Goal: Task Accomplishment & Management: Complete application form

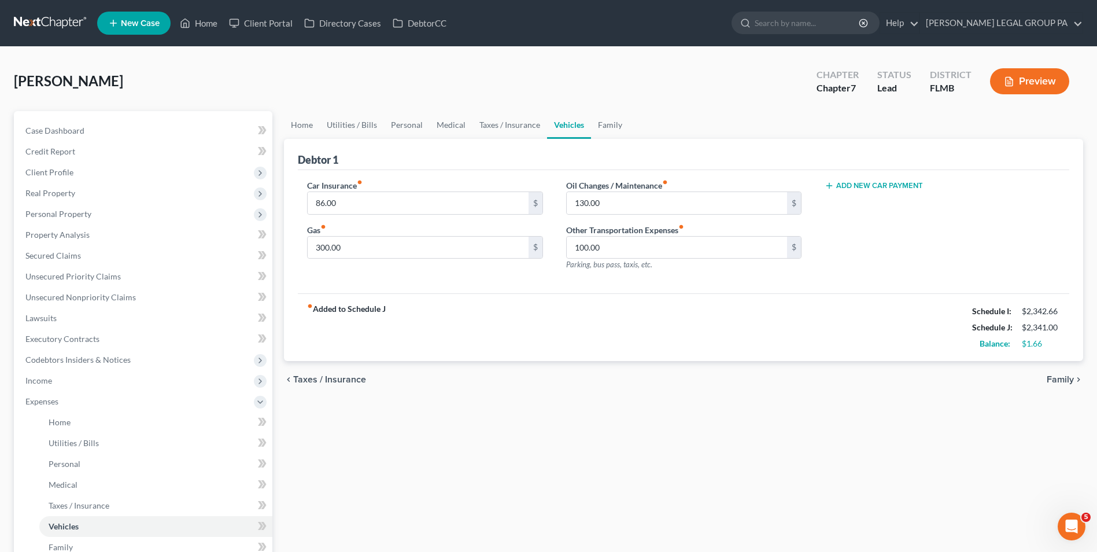
drag, startPoint x: 33, startPoint y: 32, endPoint x: 551, endPoint y: 103, distance: 522.4
click at [551, 103] on div "[PERSON_NAME] Upgraded Chapter Chapter 7 Status Lead District [GEOGRAPHIC_DATA]…" at bounding box center [548, 86] width 1069 height 50
click at [146, 304] on link "Unsecured Nonpriority Claims" at bounding box center [144, 297] width 256 height 21
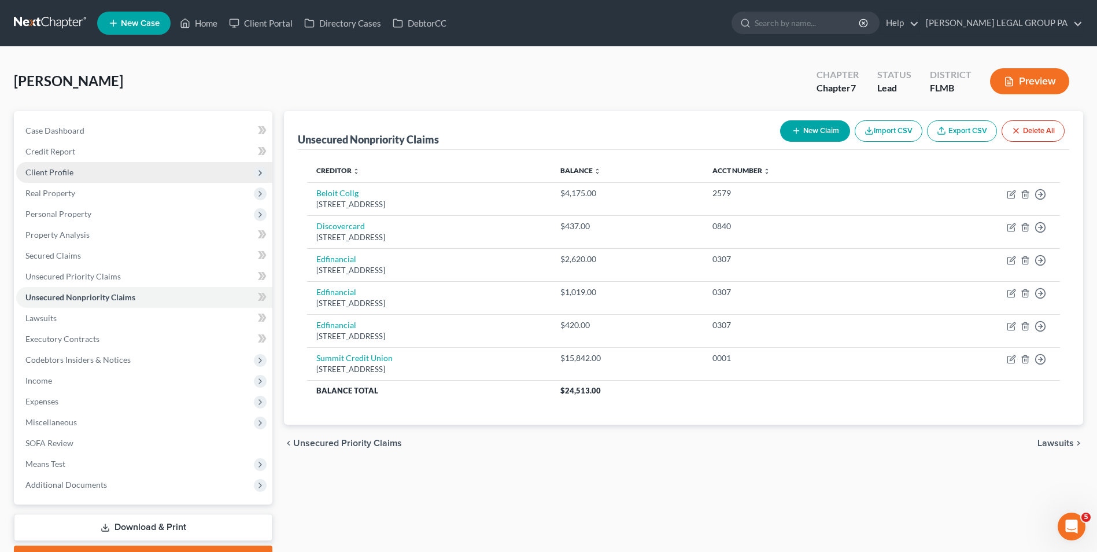
click at [64, 171] on span "Client Profile" at bounding box center [49, 172] width 48 height 10
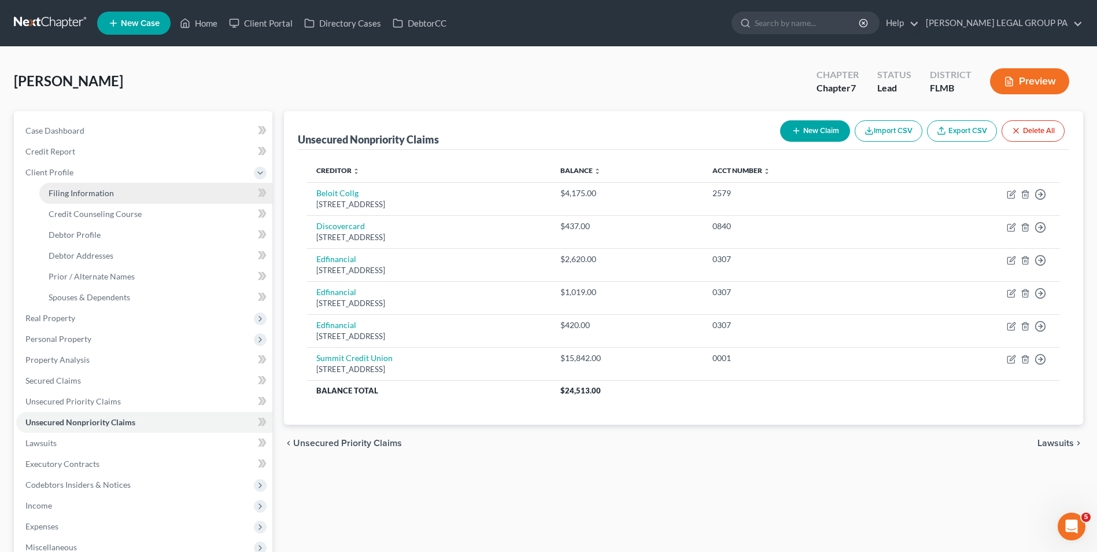
click at [70, 186] on link "Filing Information" at bounding box center [155, 193] width 233 height 21
select select "1"
select select "0"
select select "9"
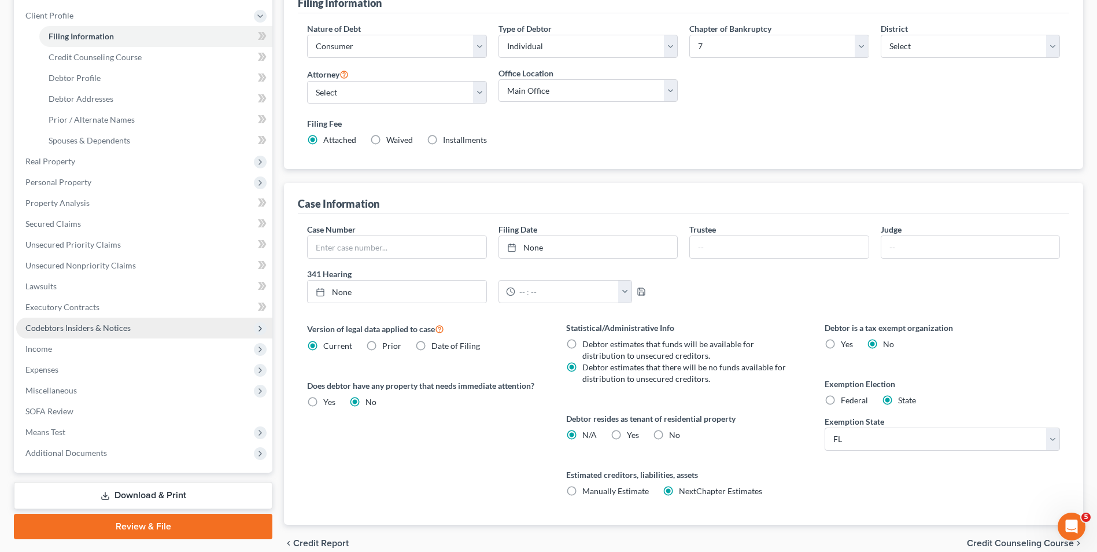
scroll to position [173, 0]
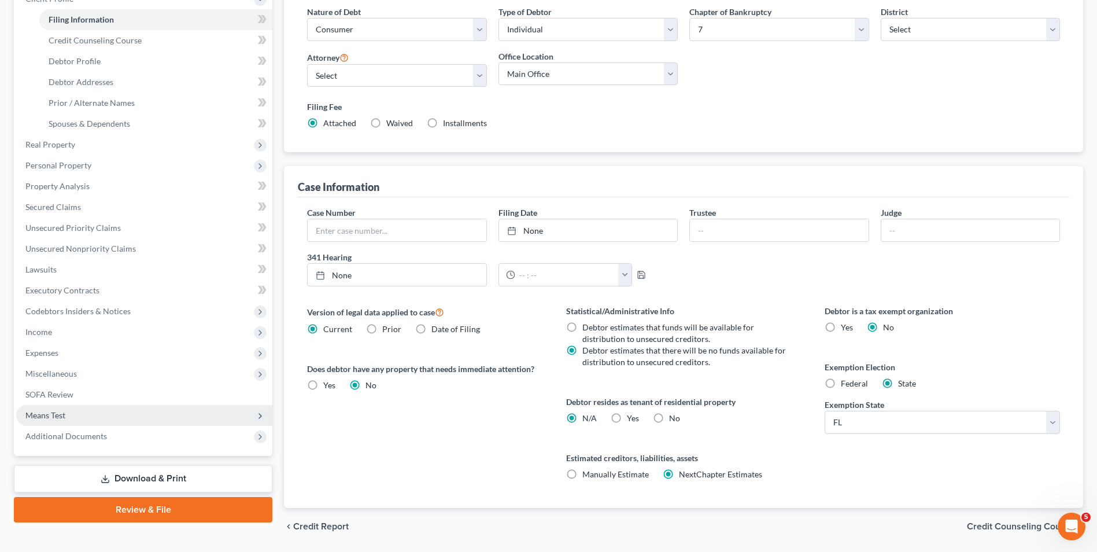
click at [109, 415] on span "Means Test" at bounding box center [144, 415] width 256 height 21
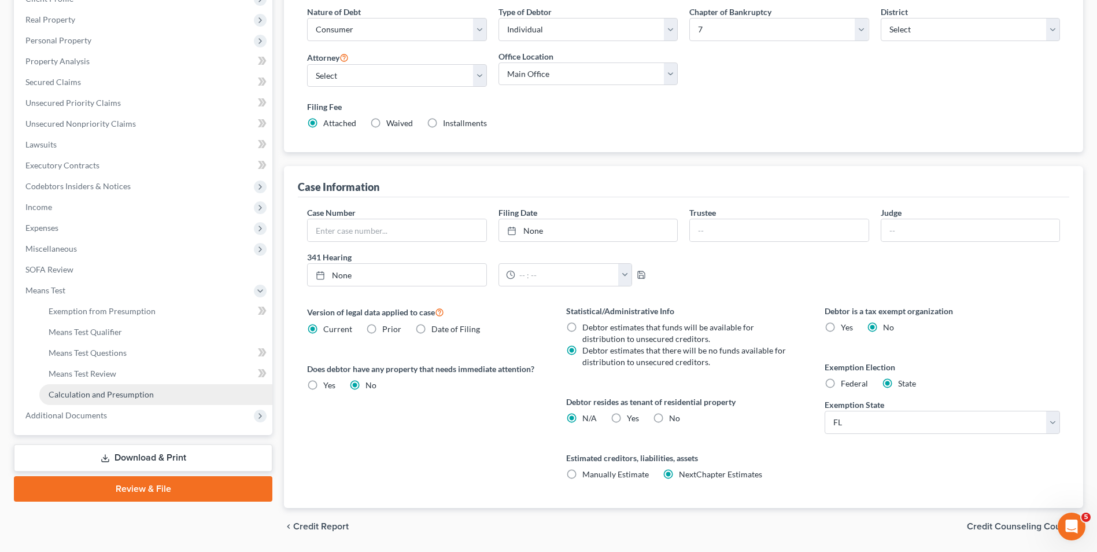
click at [113, 399] on link "Calculation and Presumption" at bounding box center [155, 394] width 233 height 21
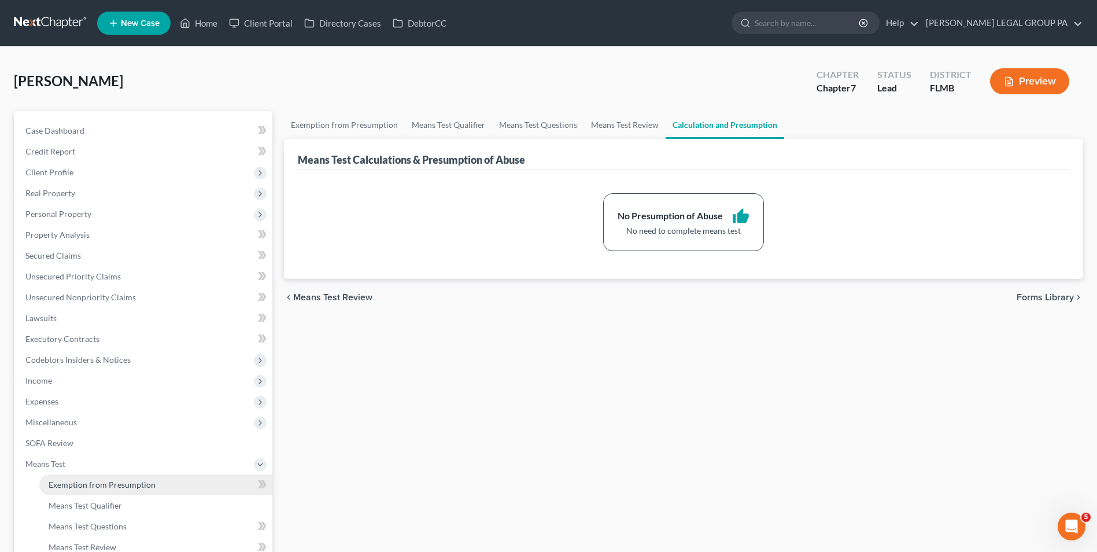
click at [118, 482] on span "Exemption from Presumption" at bounding box center [102, 484] width 107 height 10
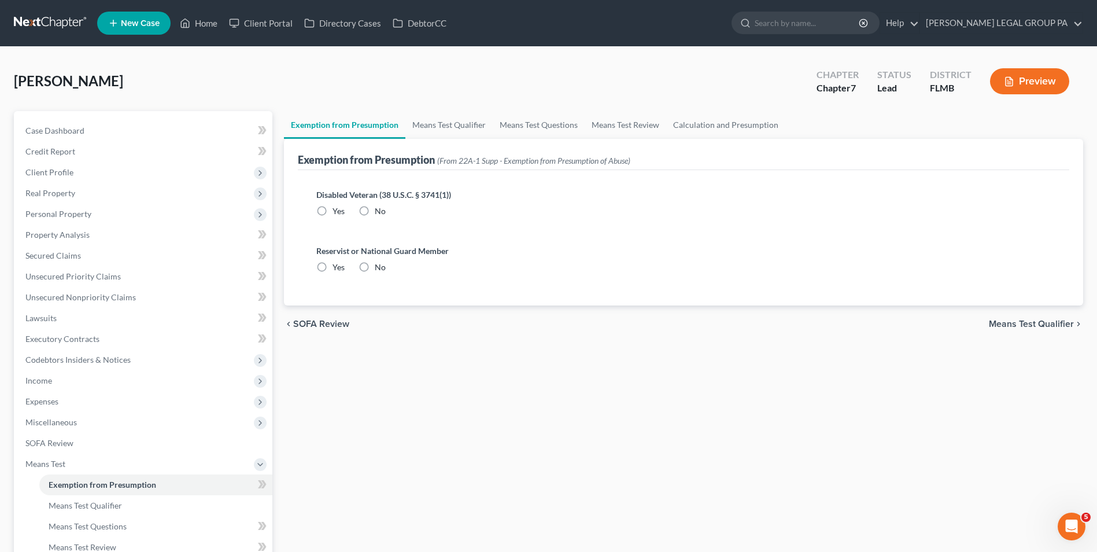
click at [333, 268] on label "Yes" at bounding box center [339, 267] width 12 height 12
click at [337, 268] on input "Yes" at bounding box center [341, 265] width 8 height 8
radio input "true"
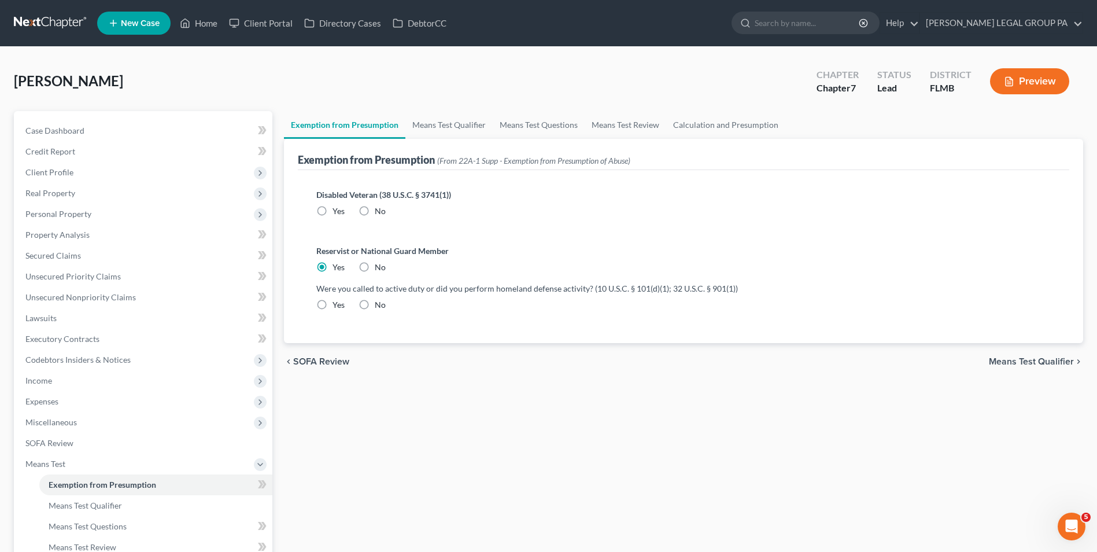
click at [333, 306] on label "Yes" at bounding box center [339, 305] width 12 height 12
click at [337, 306] on input "Yes" at bounding box center [341, 303] width 8 height 8
radio input "true"
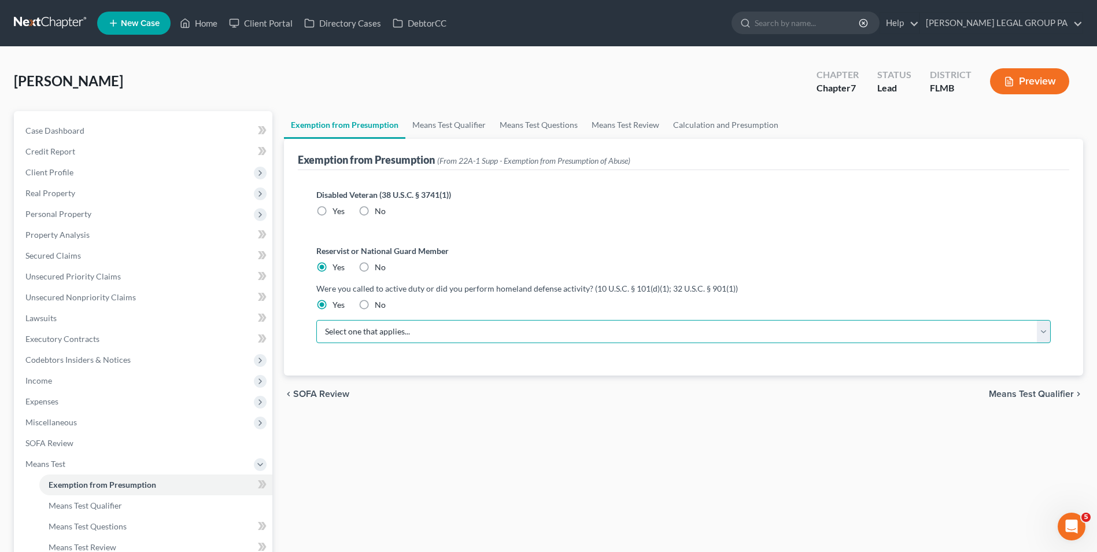
click at [366, 335] on select "Select one that applies... I was called to active duty after [DATE], for at lea…" at bounding box center [683, 331] width 734 height 23
click at [459, 275] on div "Reservist or National Guard Member Yes No Were you called to active duty or did…" at bounding box center [683, 298] width 753 height 126
click at [333, 269] on label "Yes" at bounding box center [339, 267] width 12 height 12
click at [337, 269] on input "Yes" at bounding box center [341, 265] width 8 height 8
click at [375, 210] on label "No" at bounding box center [380, 211] width 11 height 12
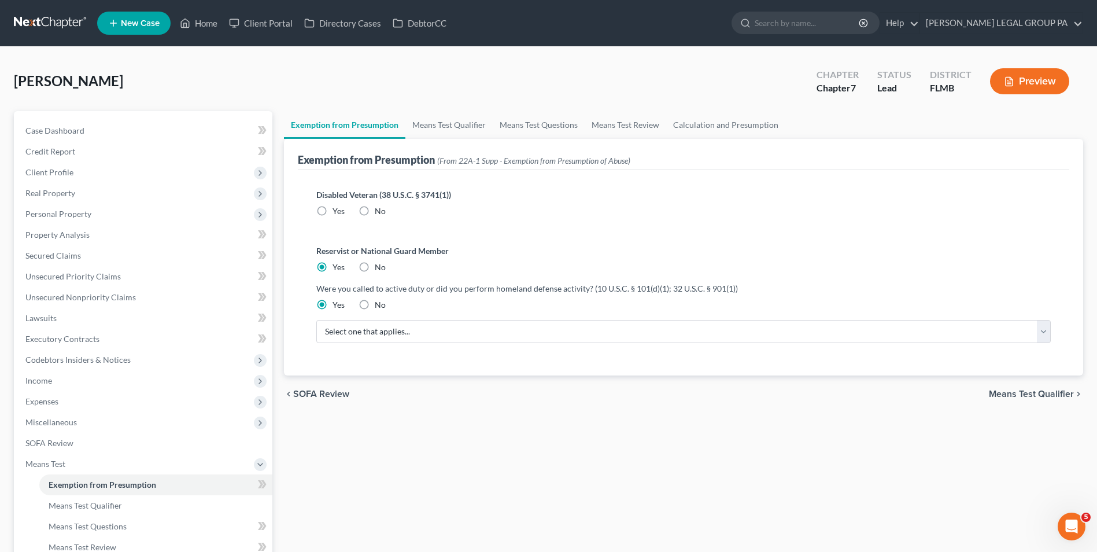
click at [379, 210] on input "No" at bounding box center [383, 209] width 8 height 8
radio input "true"
click at [333, 267] on label "Yes" at bounding box center [339, 267] width 12 height 12
click at [337, 267] on input "Yes" at bounding box center [341, 265] width 8 height 8
click at [333, 302] on label "Yes" at bounding box center [339, 305] width 12 height 12
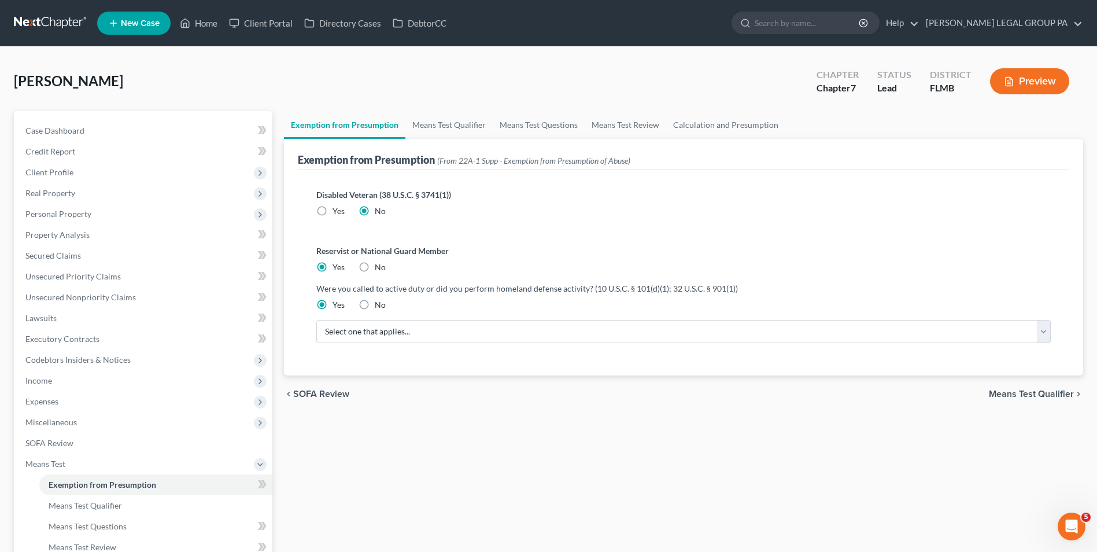
click at [337, 302] on input "Yes" at bounding box center [341, 303] width 8 height 8
click at [430, 130] on link "Means Test Qualifier" at bounding box center [448, 125] width 87 height 28
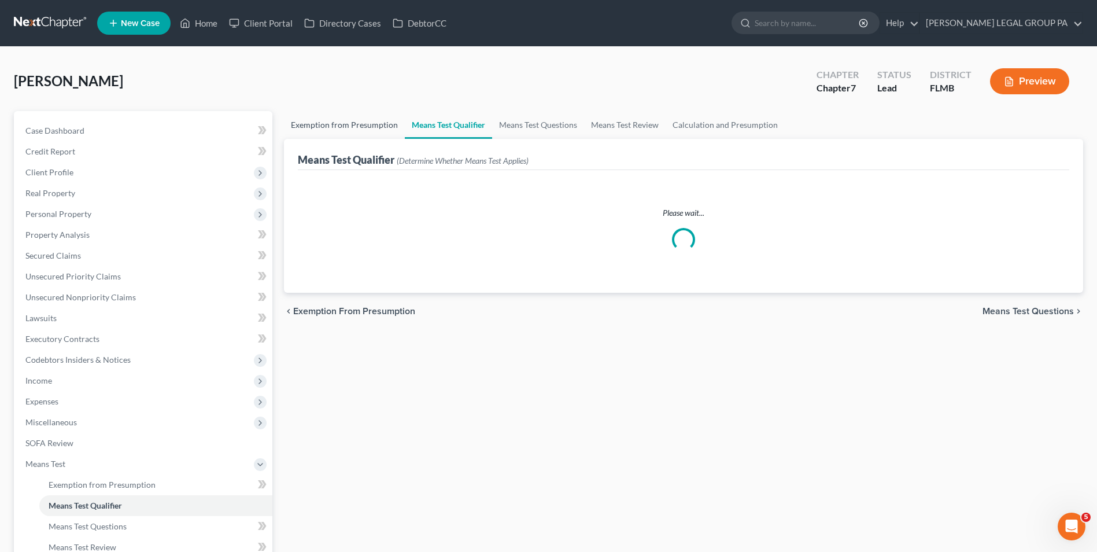
click at [395, 130] on link "Exemption from Presumption" at bounding box center [344, 125] width 121 height 28
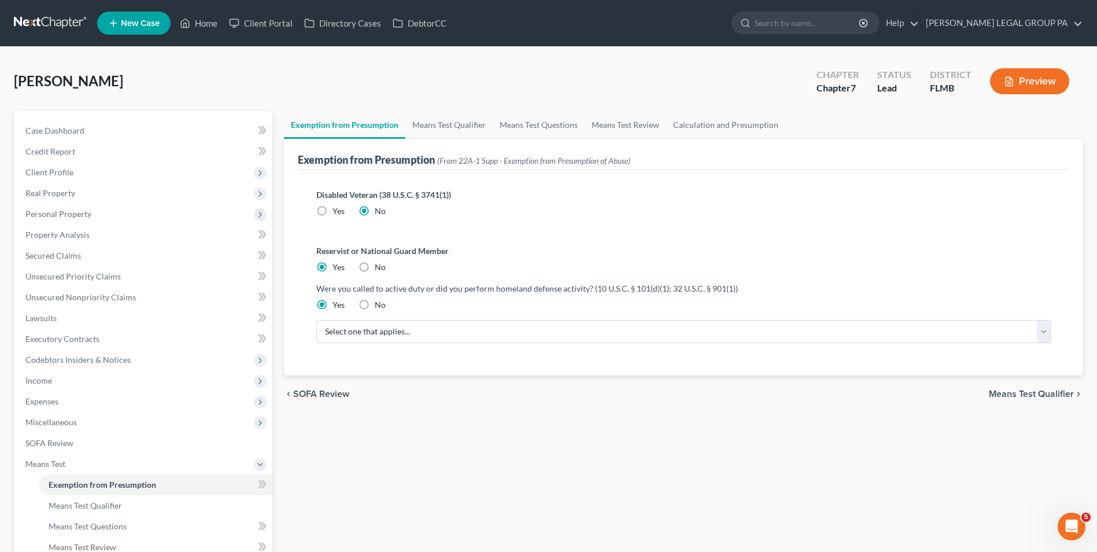
click at [333, 209] on label "Yes" at bounding box center [339, 211] width 12 height 12
click at [337, 209] on input "Yes" at bounding box center [341, 209] width 8 height 8
radio input "true"
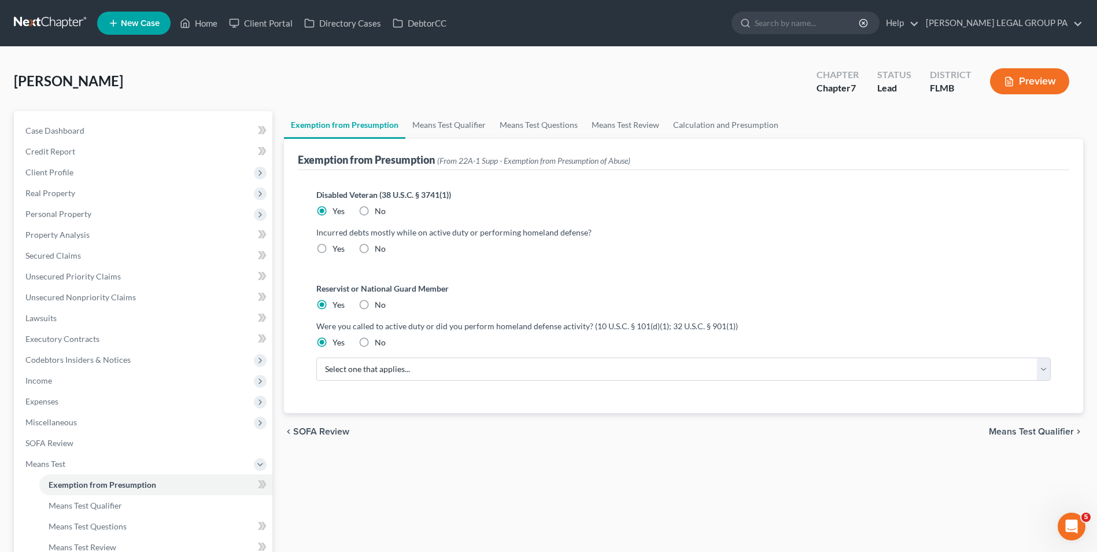
click at [375, 210] on label "No" at bounding box center [380, 211] width 11 height 12
click at [379, 210] on input "No" at bounding box center [383, 209] width 8 height 8
radio input "true"
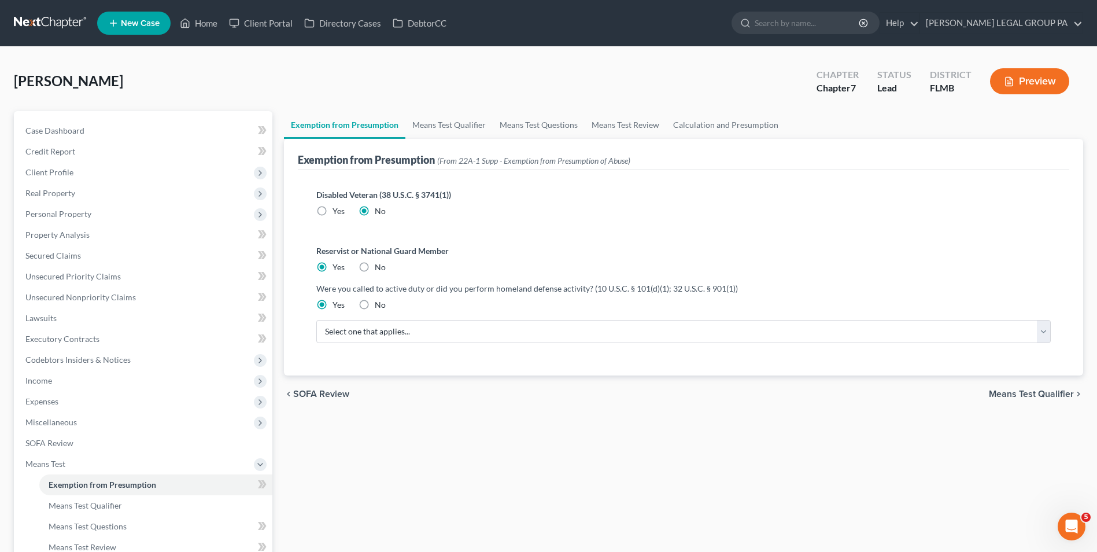
click at [375, 268] on label "No" at bounding box center [380, 267] width 11 height 12
click at [379, 268] on input "No" at bounding box center [383, 265] width 8 height 8
radio input "true"
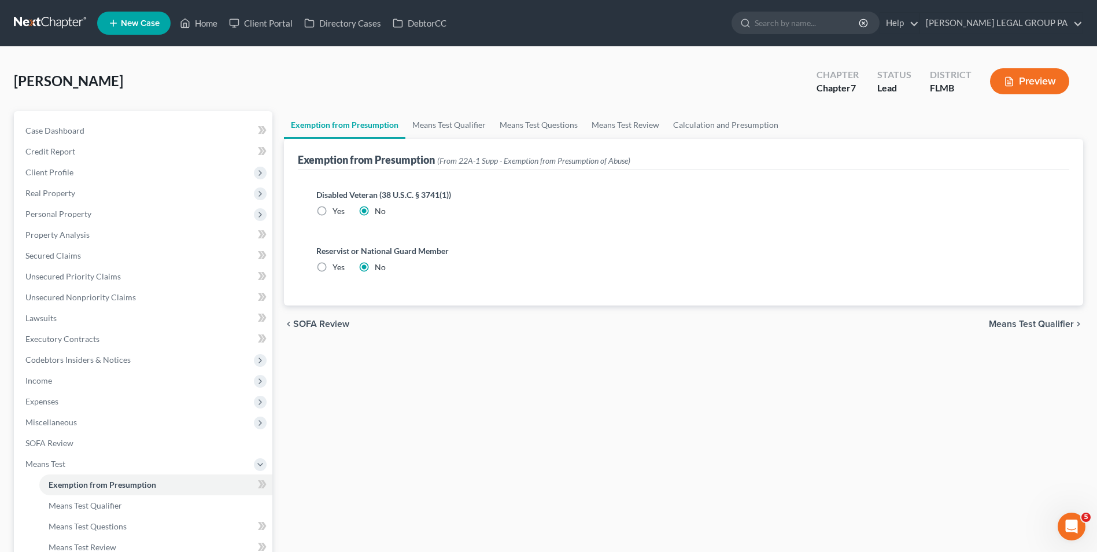
click at [467, 256] on label "Reservist or National Guard Member" at bounding box center [683, 251] width 734 height 12
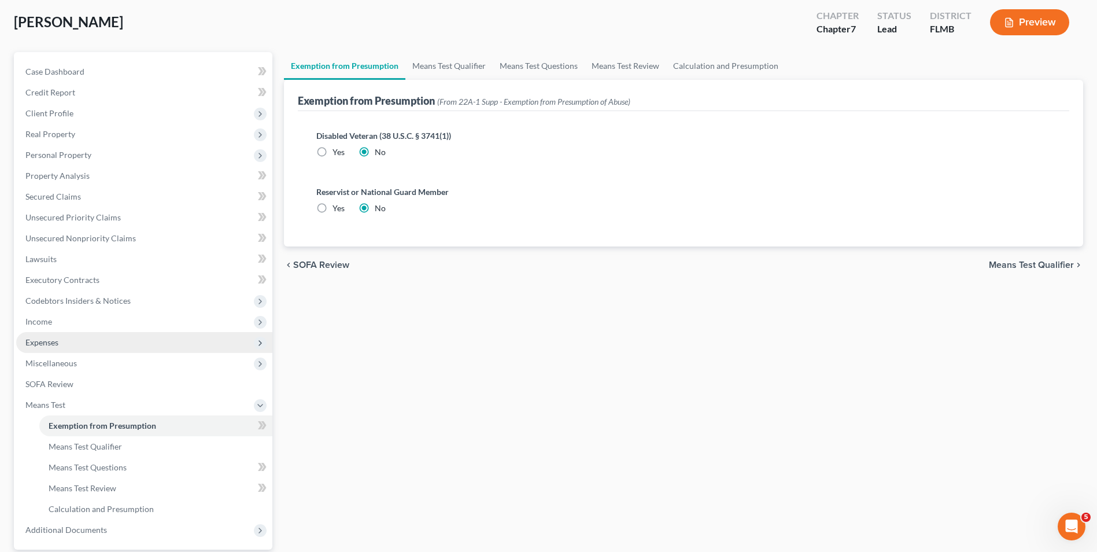
scroll to position [116, 0]
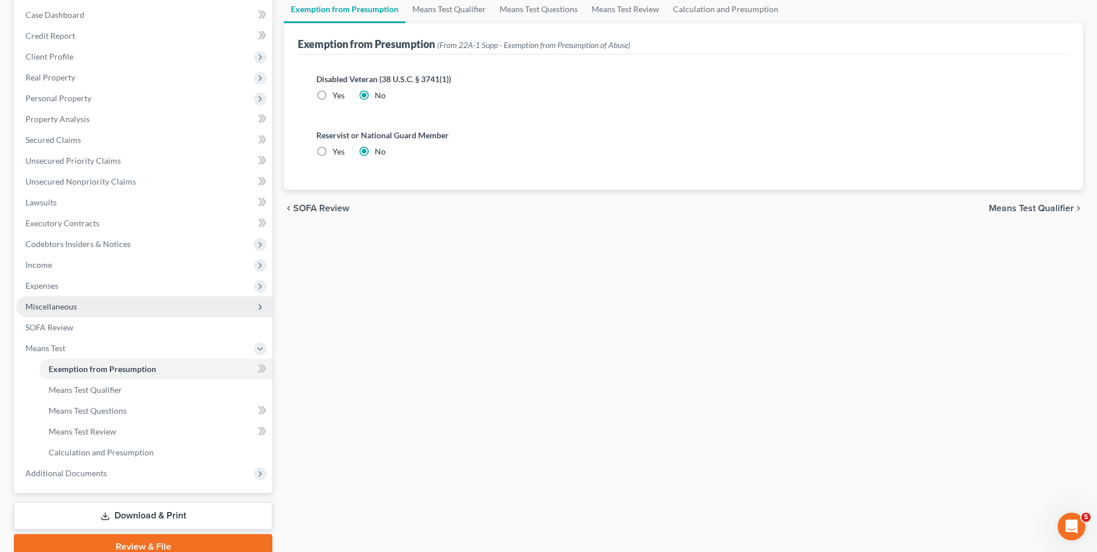
click at [86, 309] on span "Miscellaneous" at bounding box center [144, 306] width 256 height 21
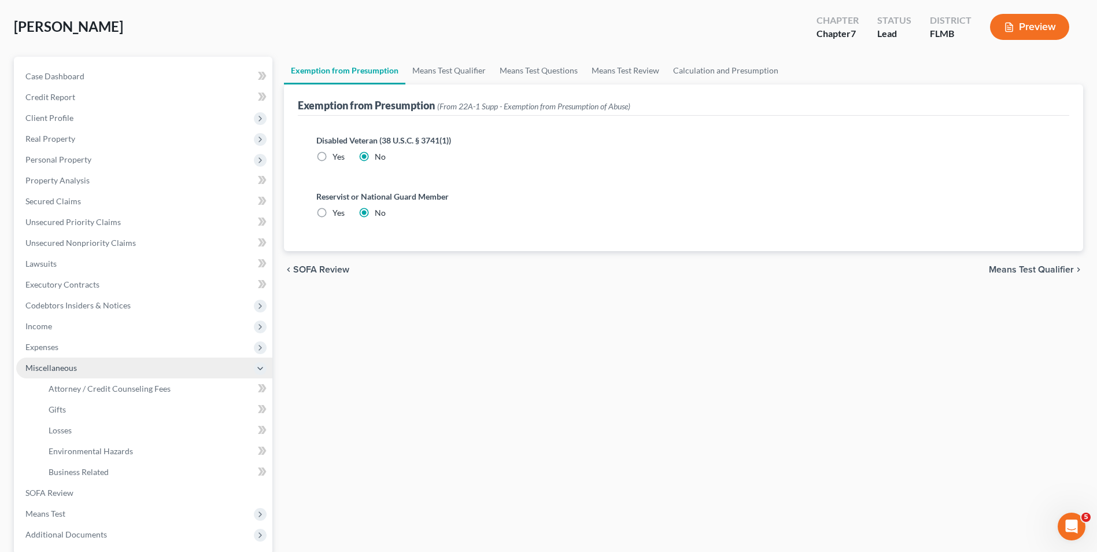
scroll to position [0, 0]
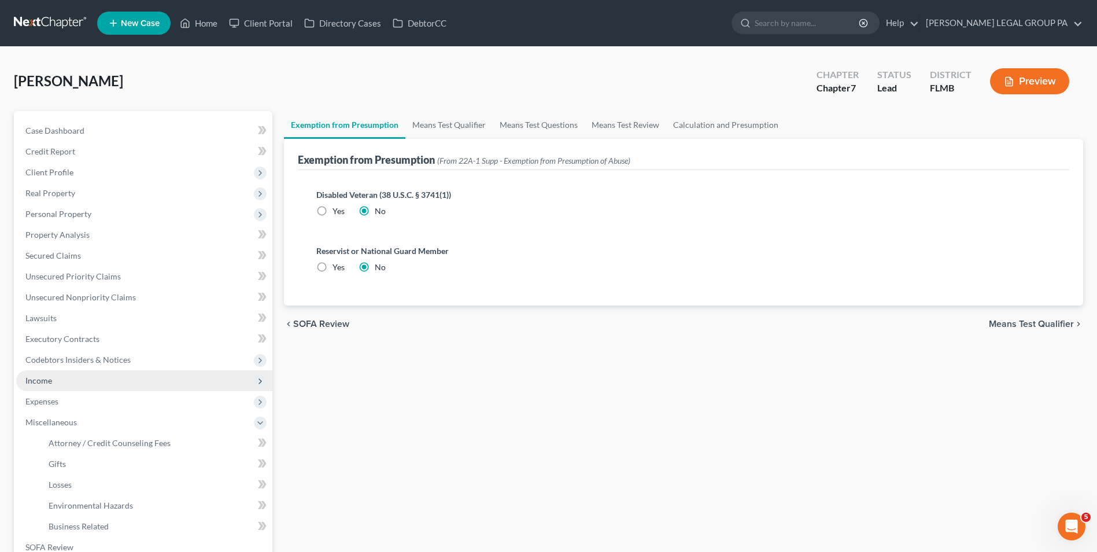
click at [95, 389] on span "Income" at bounding box center [144, 380] width 256 height 21
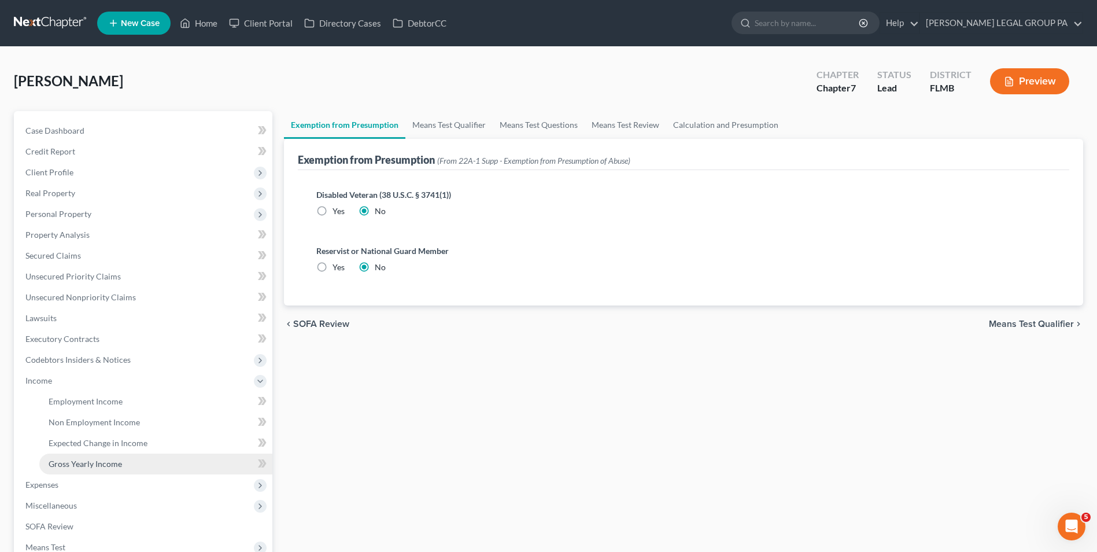
click at [125, 463] on link "Gross Yearly Income" at bounding box center [155, 463] width 233 height 21
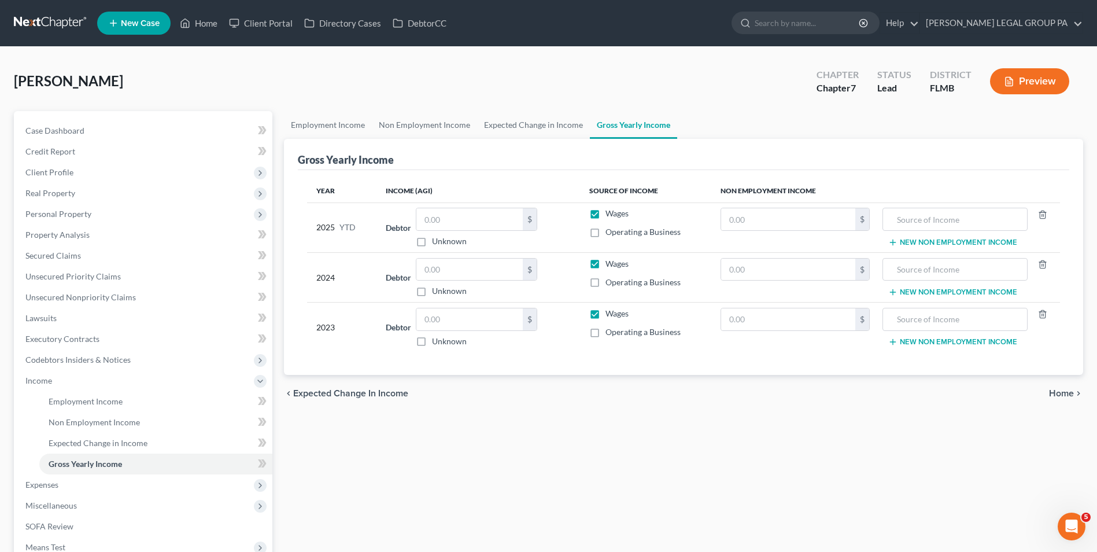
click at [24, 27] on link at bounding box center [51, 23] width 74 height 21
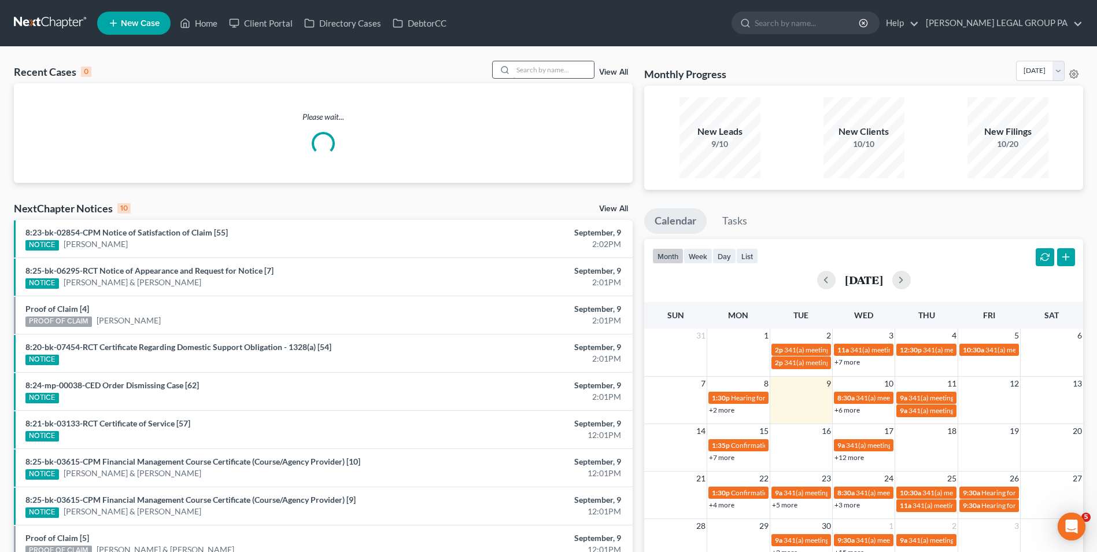
click at [528, 71] on input "search" at bounding box center [553, 69] width 81 height 17
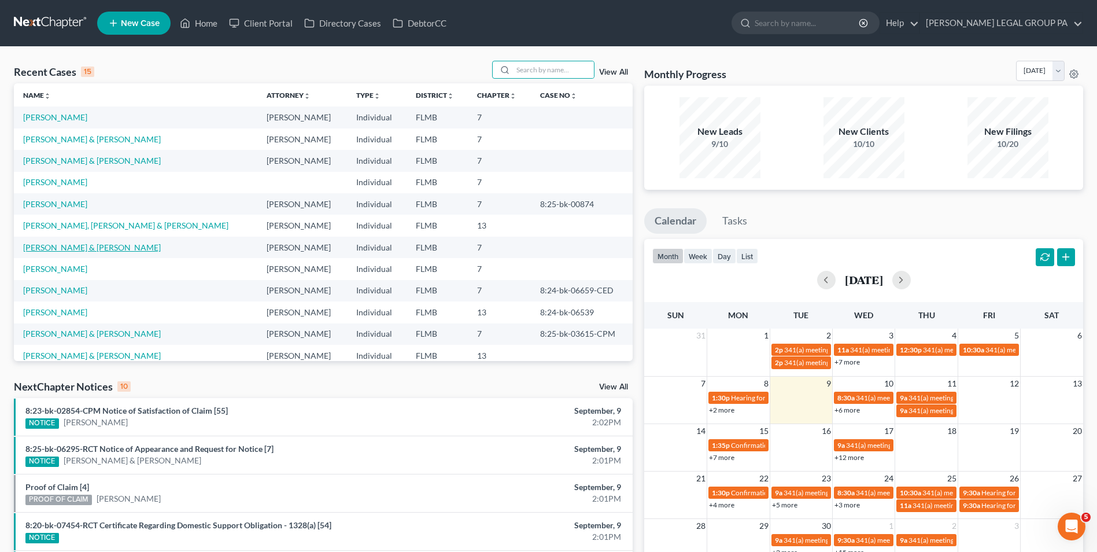
click at [79, 247] on link "Webb, Robert & Holli" at bounding box center [92, 247] width 138 height 10
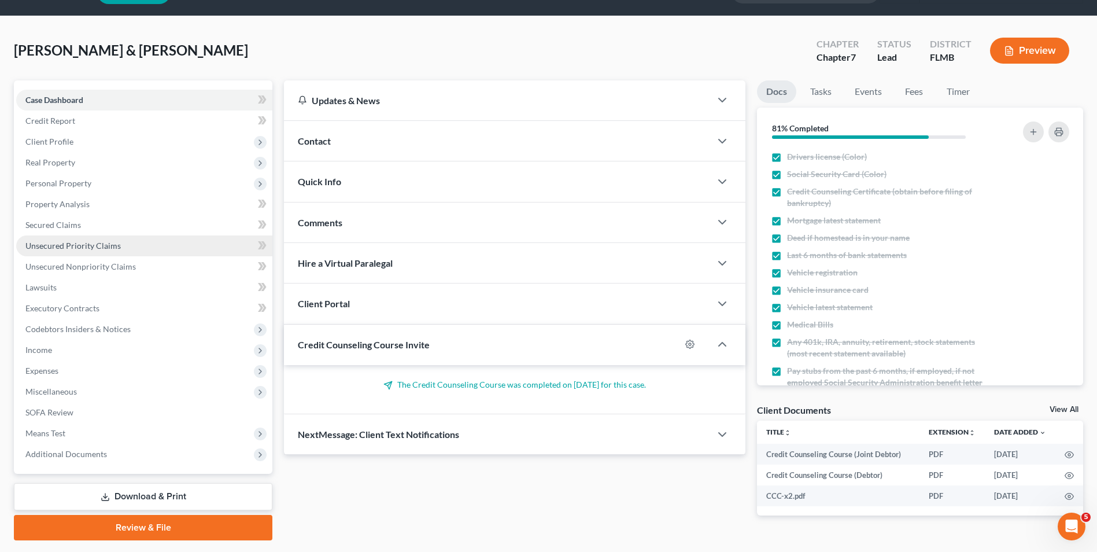
scroll to position [58, 0]
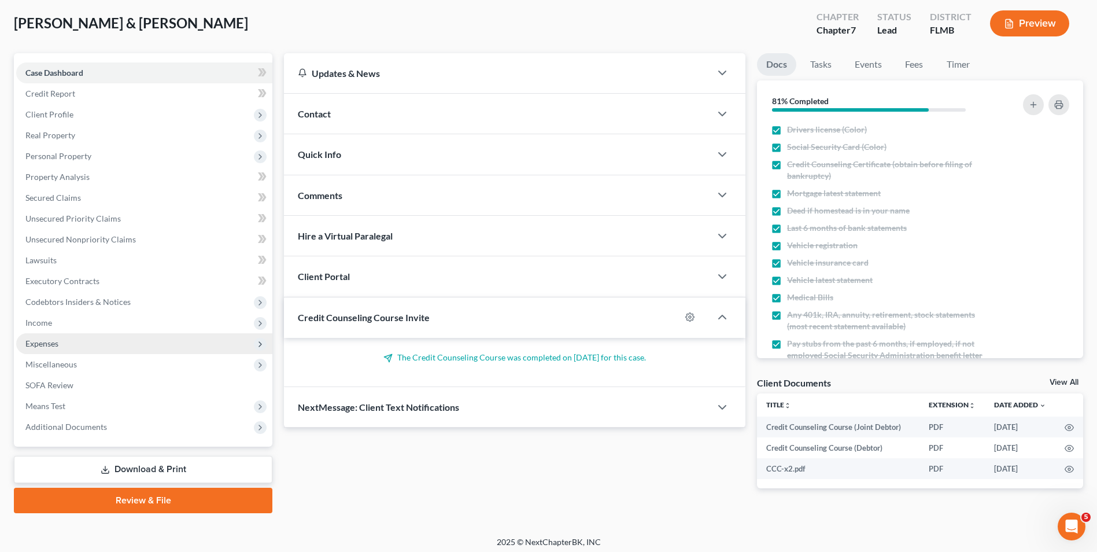
click at [72, 343] on span "Expenses" at bounding box center [144, 343] width 256 height 21
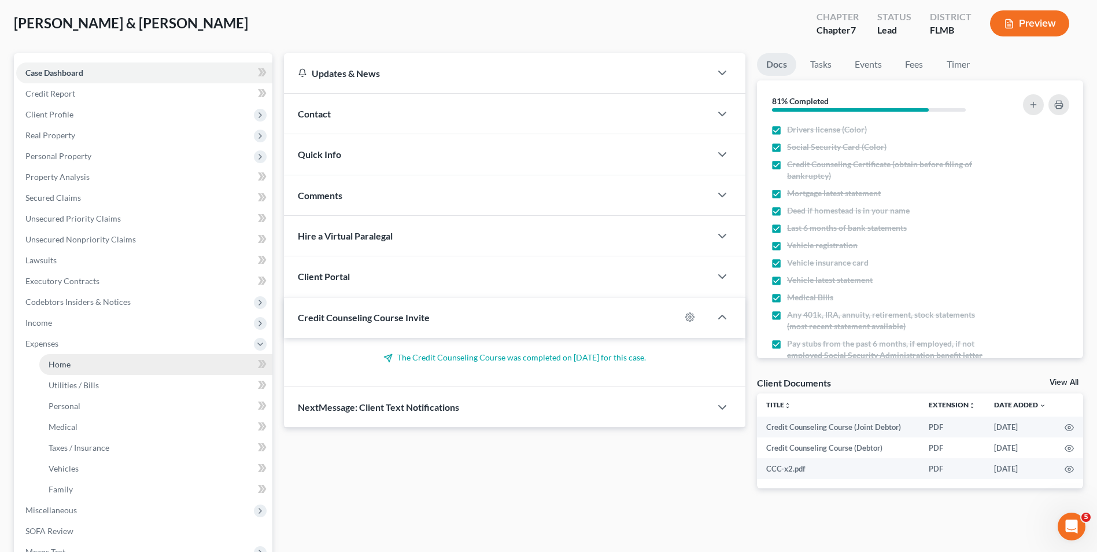
click at [79, 358] on link "Home" at bounding box center [155, 364] width 233 height 21
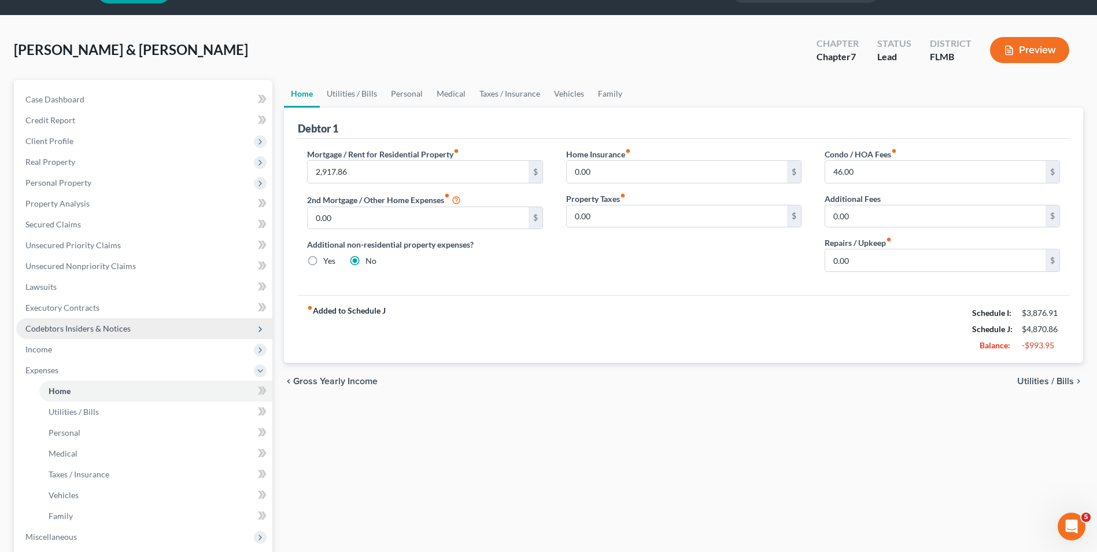
scroll to position [58, 0]
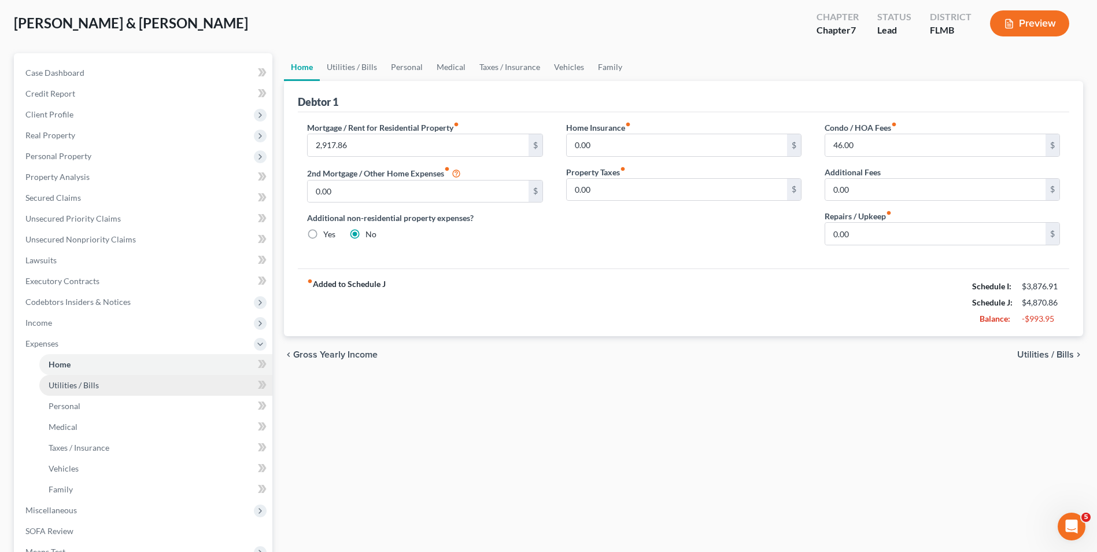
click at [122, 382] on link "Utilities / Bills" at bounding box center [155, 385] width 233 height 21
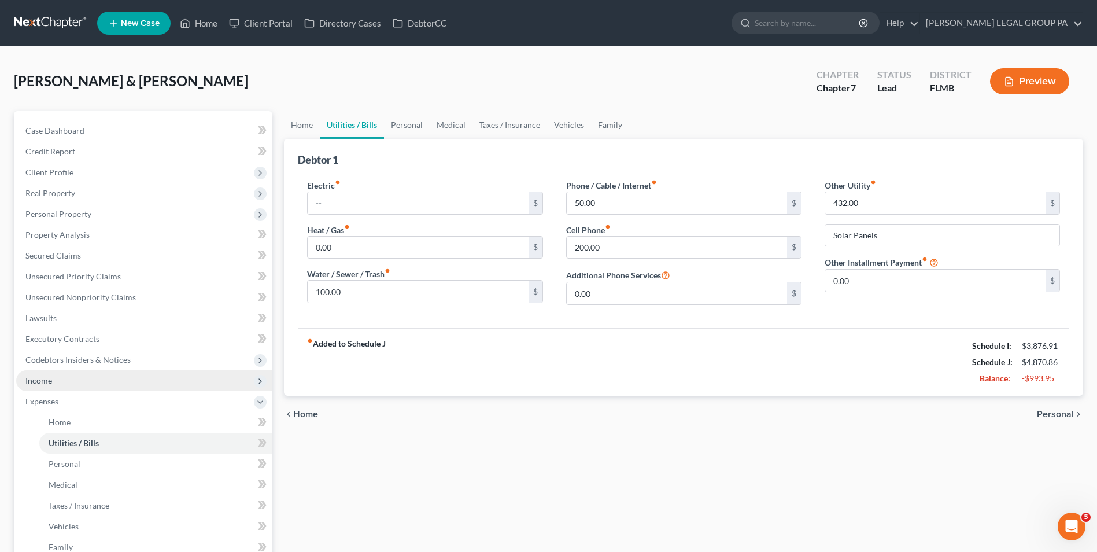
scroll to position [58, 0]
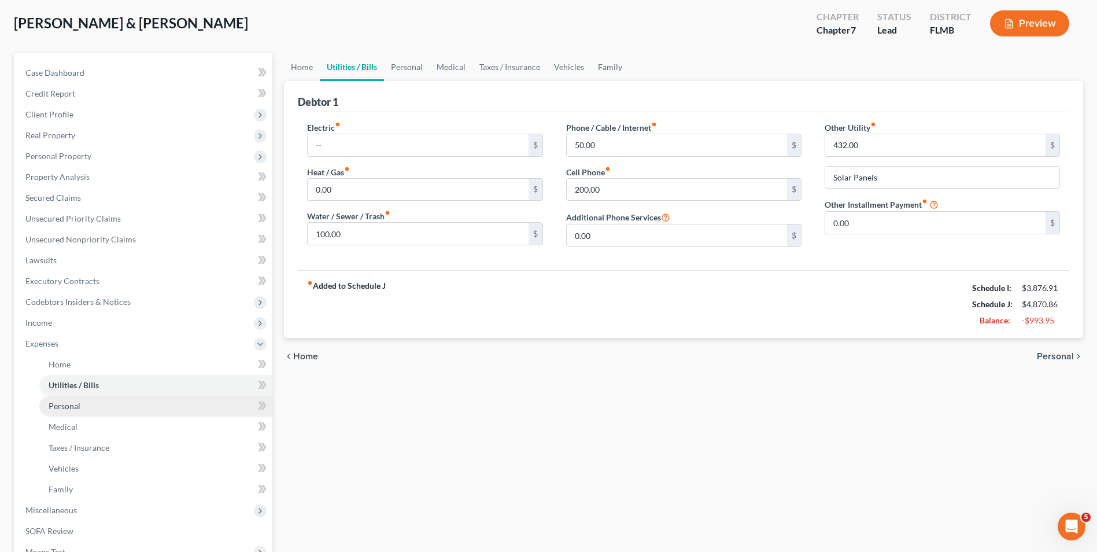
click at [114, 405] on link "Personal" at bounding box center [155, 406] width 233 height 21
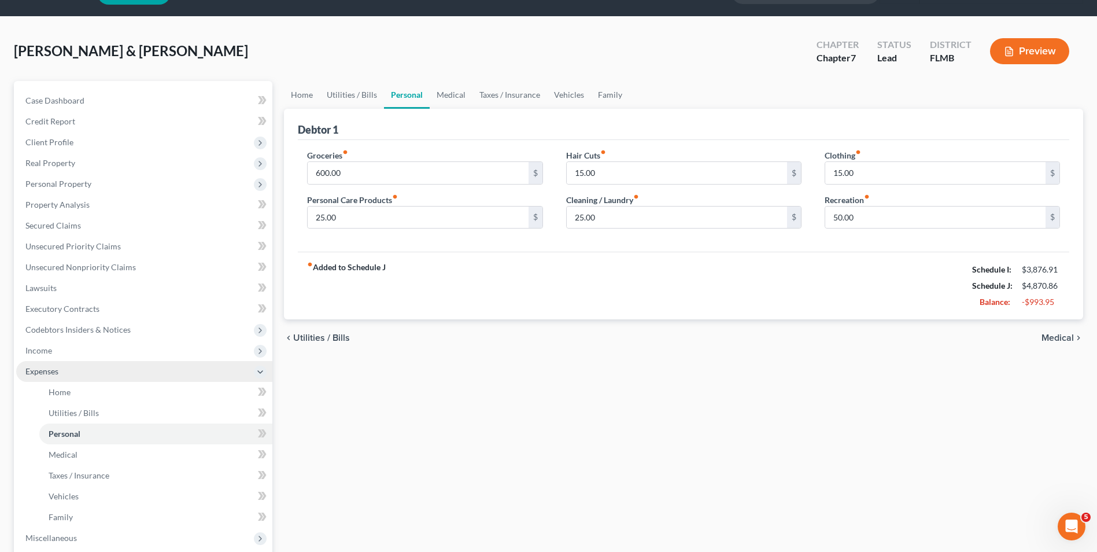
scroll to position [58, 0]
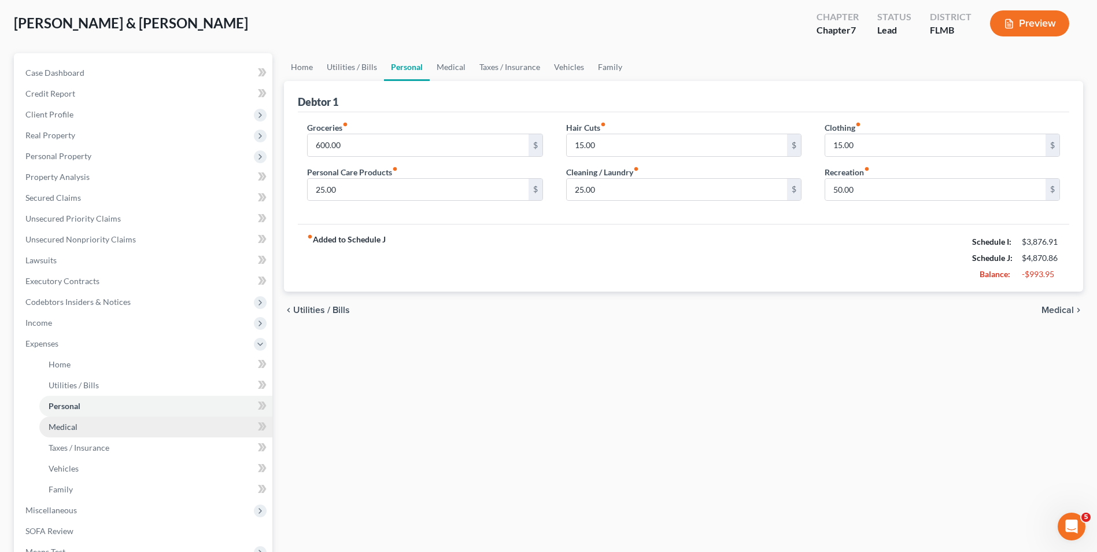
click at [119, 429] on link "Medical" at bounding box center [155, 426] width 233 height 21
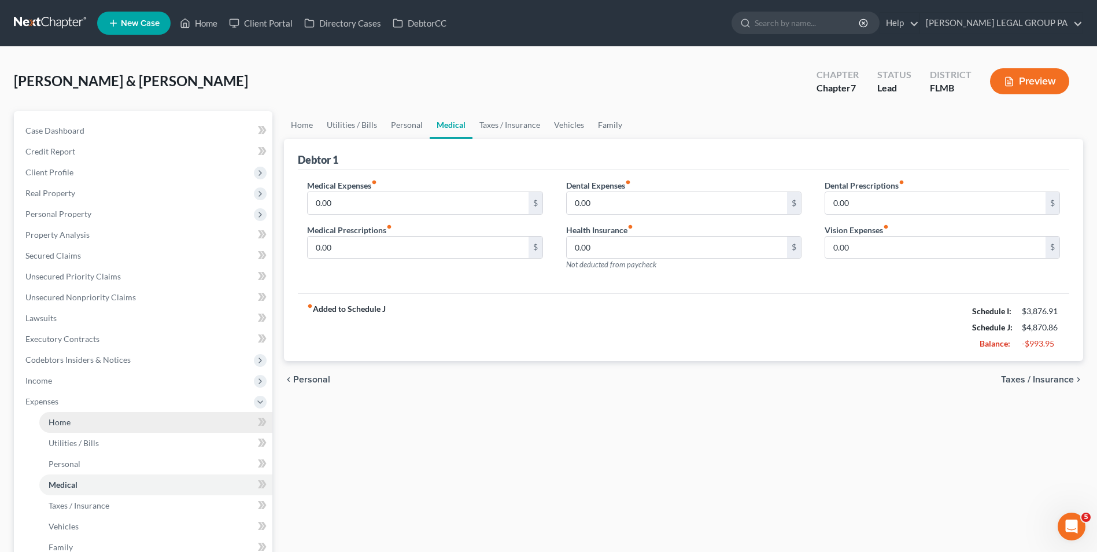
scroll to position [58, 0]
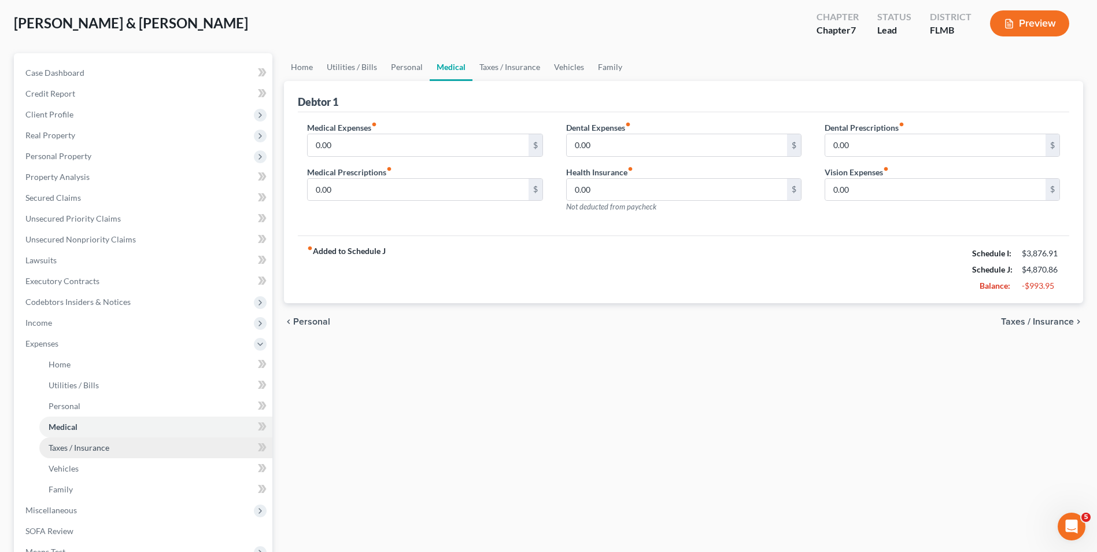
click at [119, 445] on link "Taxes / Insurance" at bounding box center [155, 447] width 233 height 21
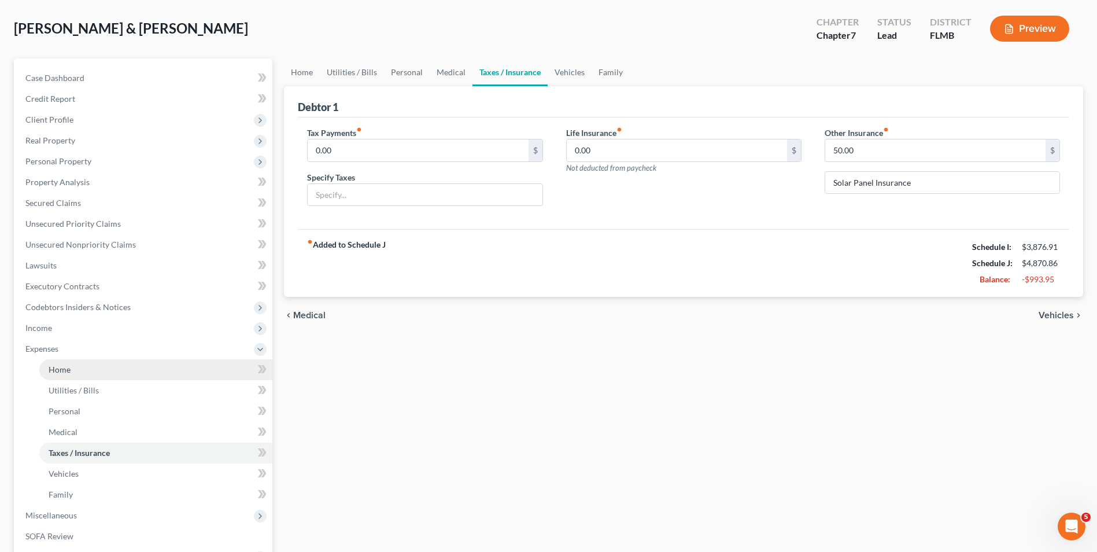
scroll to position [116, 0]
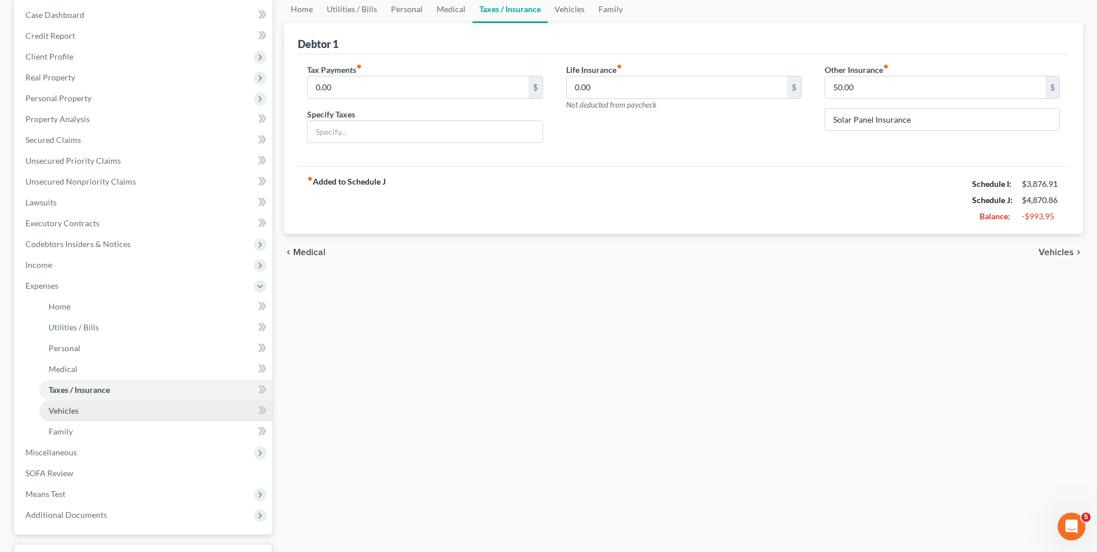
click at [114, 418] on link "Vehicles" at bounding box center [155, 410] width 233 height 21
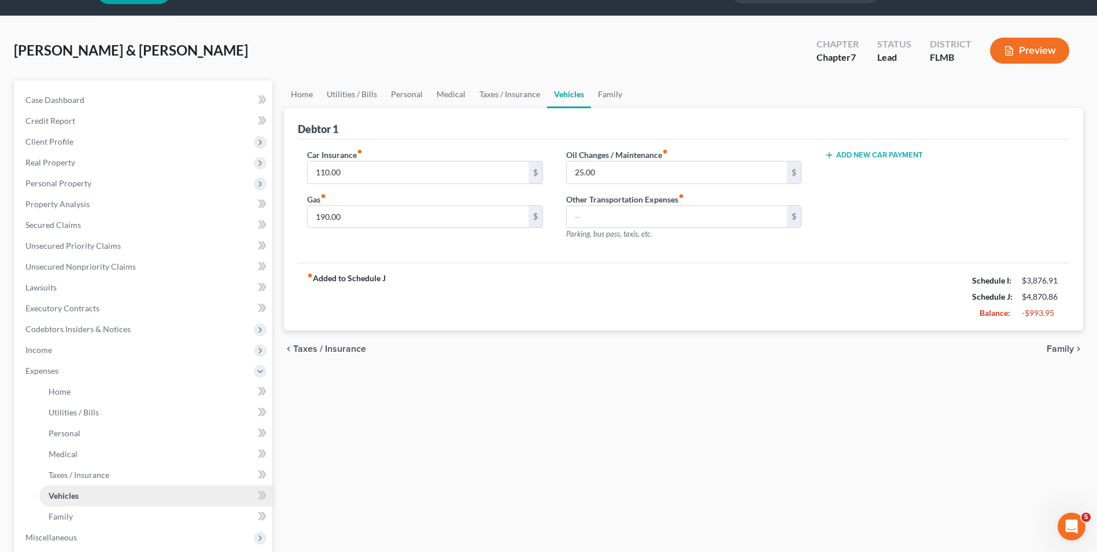
scroll to position [58, 0]
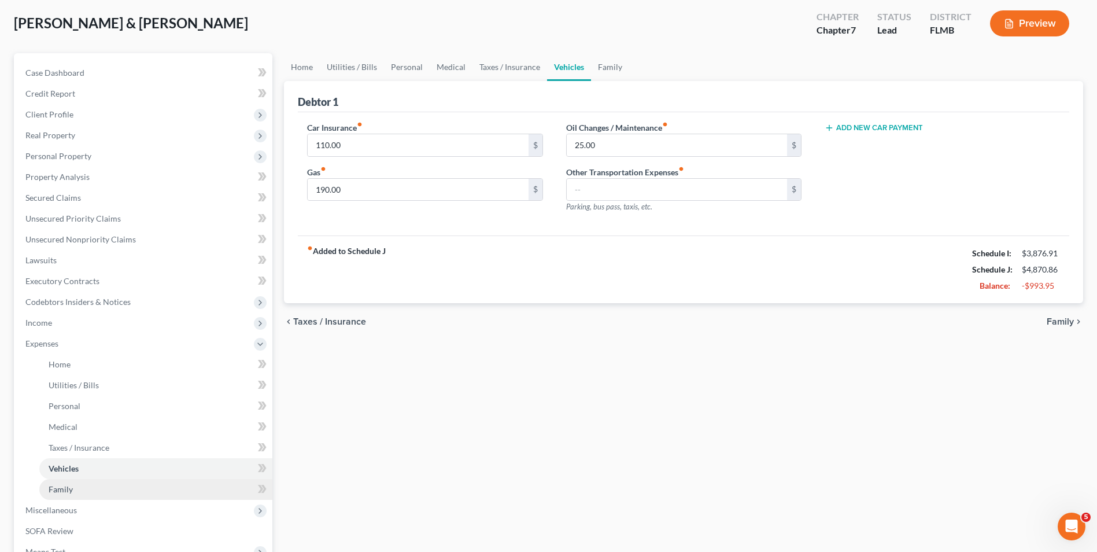
click at [101, 485] on link "Family" at bounding box center [155, 489] width 233 height 21
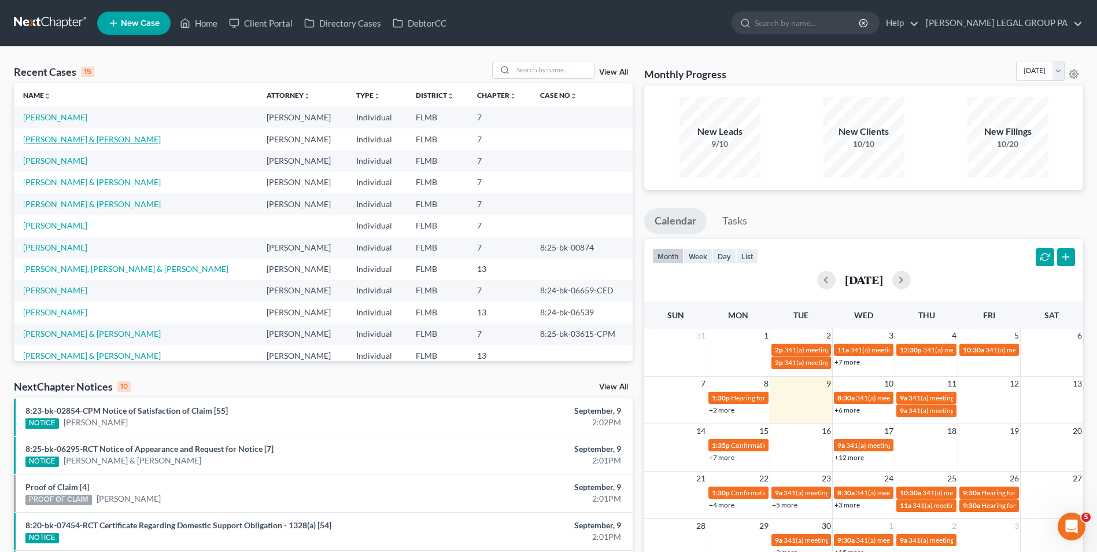
click at [69, 134] on link "Webb, Robert & Holli" at bounding box center [92, 139] width 138 height 10
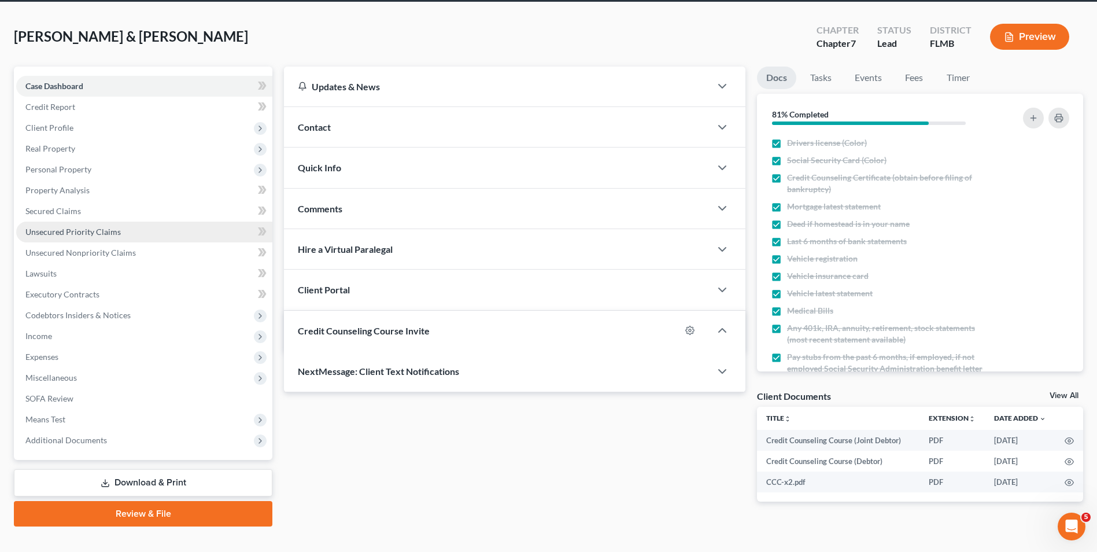
scroll to position [63, 0]
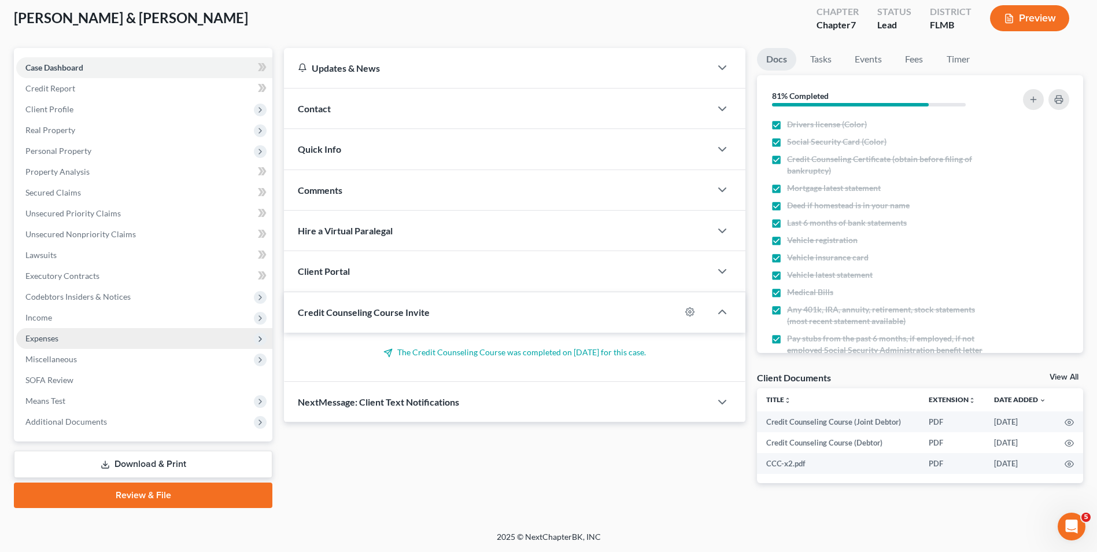
click at [79, 340] on span "Expenses" at bounding box center [144, 338] width 256 height 21
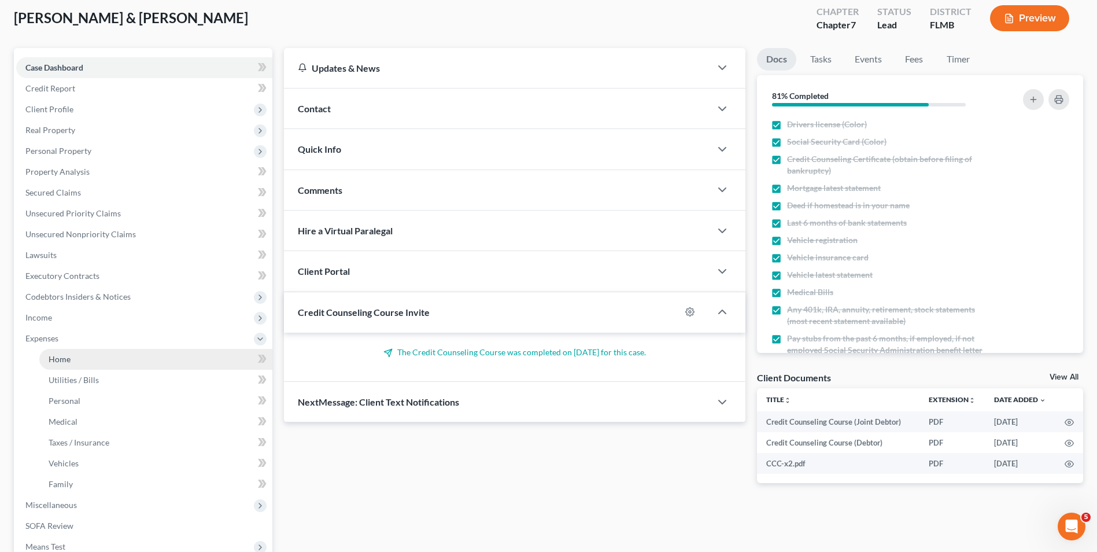
click at [84, 354] on link "Home" at bounding box center [155, 359] width 233 height 21
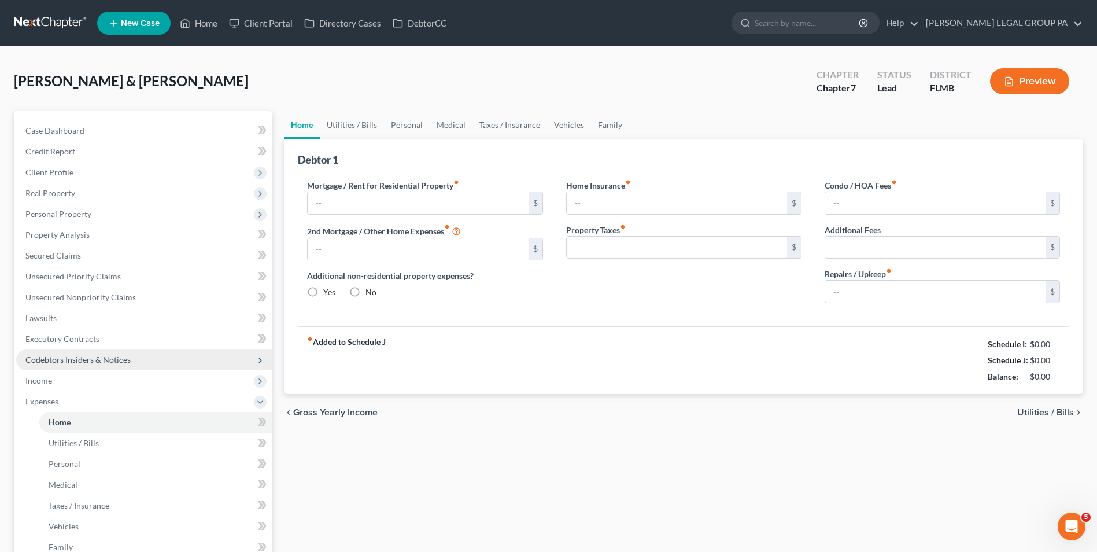
type input "2,917.86"
type input "0.00"
radio input "true"
type input "0.00"
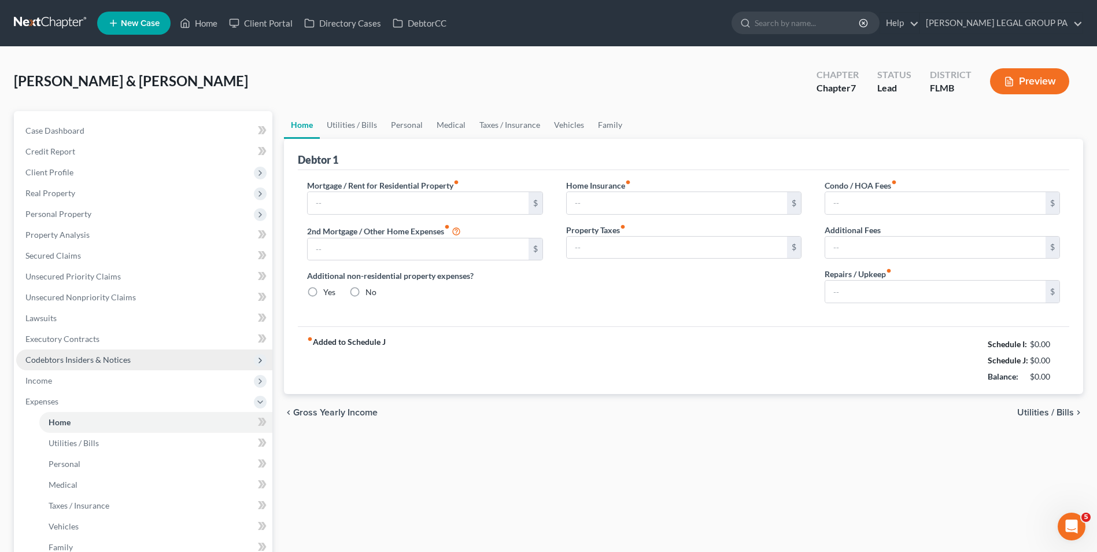
type input "46.00"
type input "0.00"
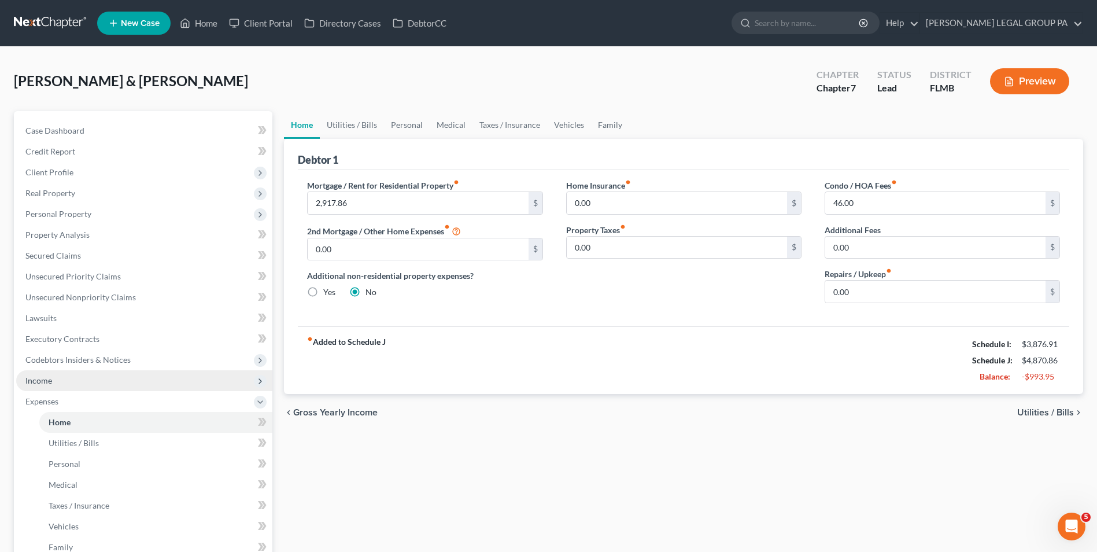
click at [77, 381] on span "Income" at bounding box center [144, 380] width 256 height 21
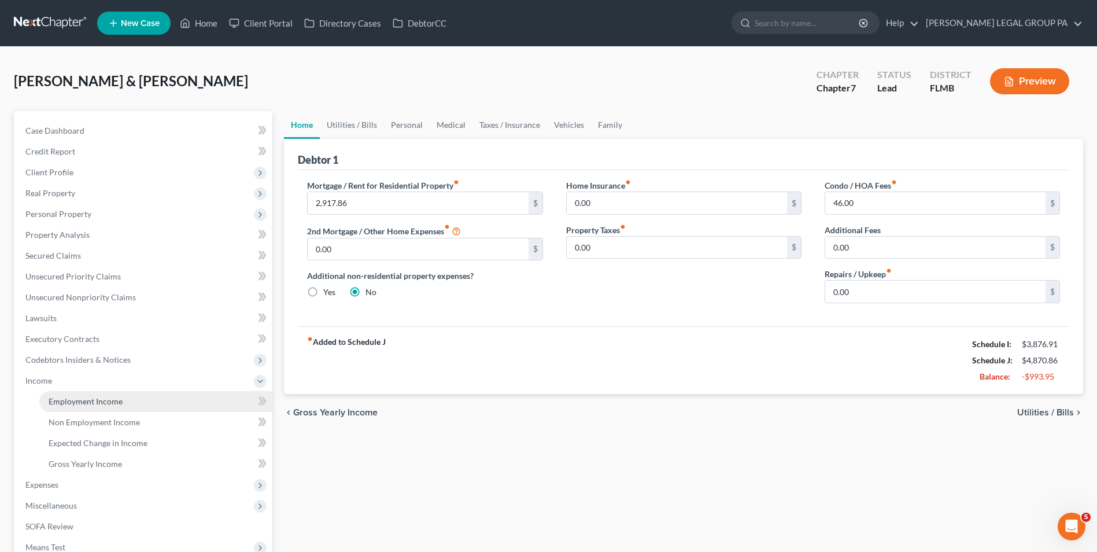
click at [79, 393] on link "Employment Income" at bounding box center [155, 401] width 233 height 21
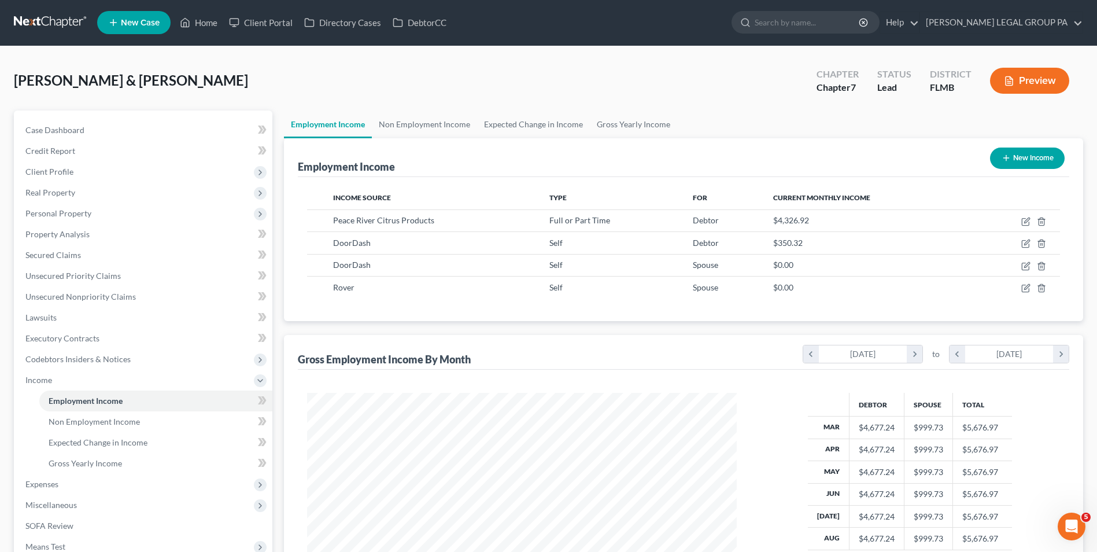
scroll to position [58, 0]
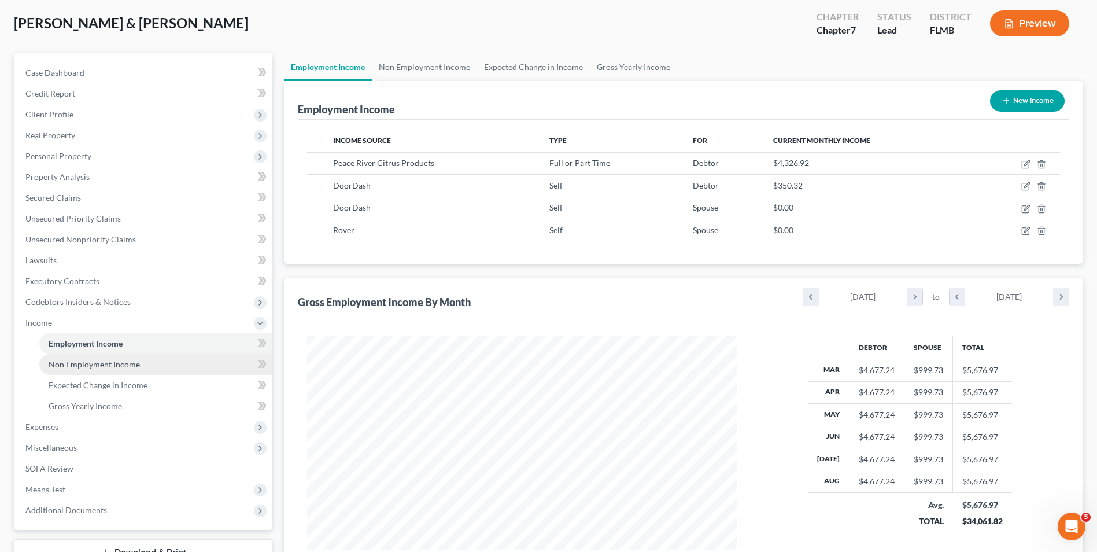
click at [109, 364] on span "Non Employment Income" at bounding box center [94, 364] width 91 height 10
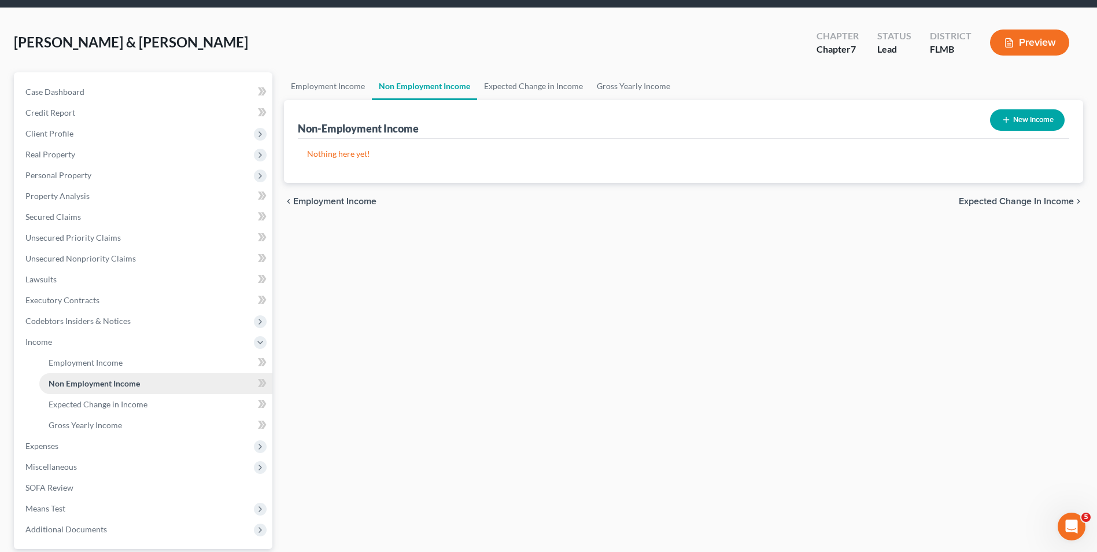
scroll to position [116, 0]
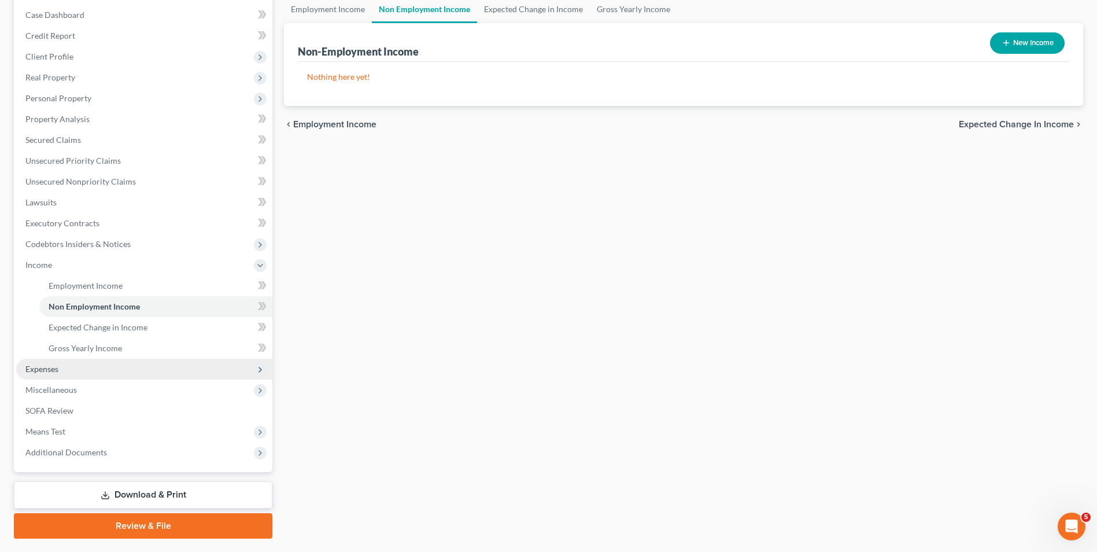
click at [88, 371] on span "Expenses" at bounding box center [144, 369] width 256 height 21
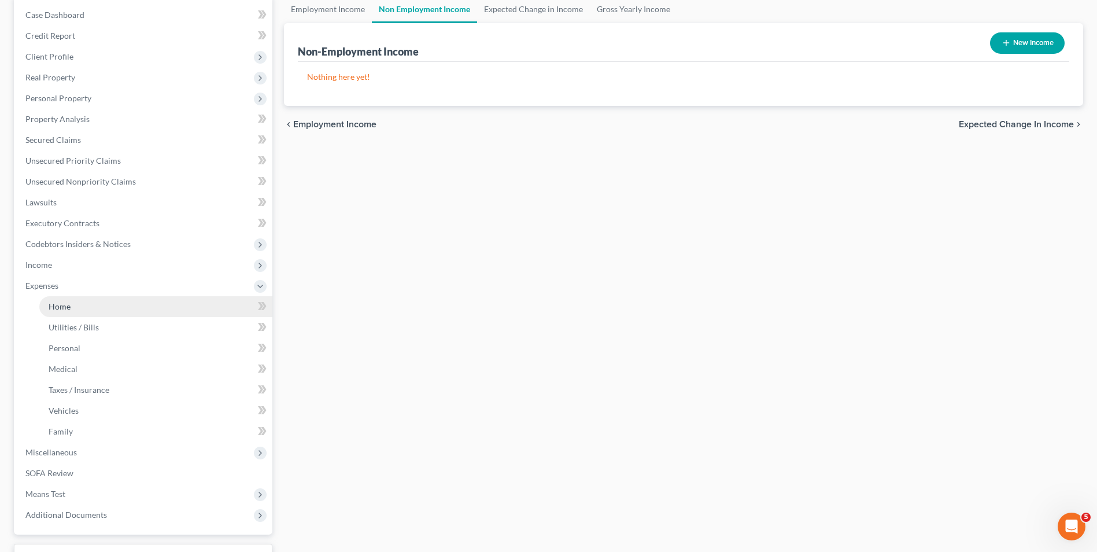
click at [78, 306] on link "Home" at bounding box center [155, 306] width 233 height 21
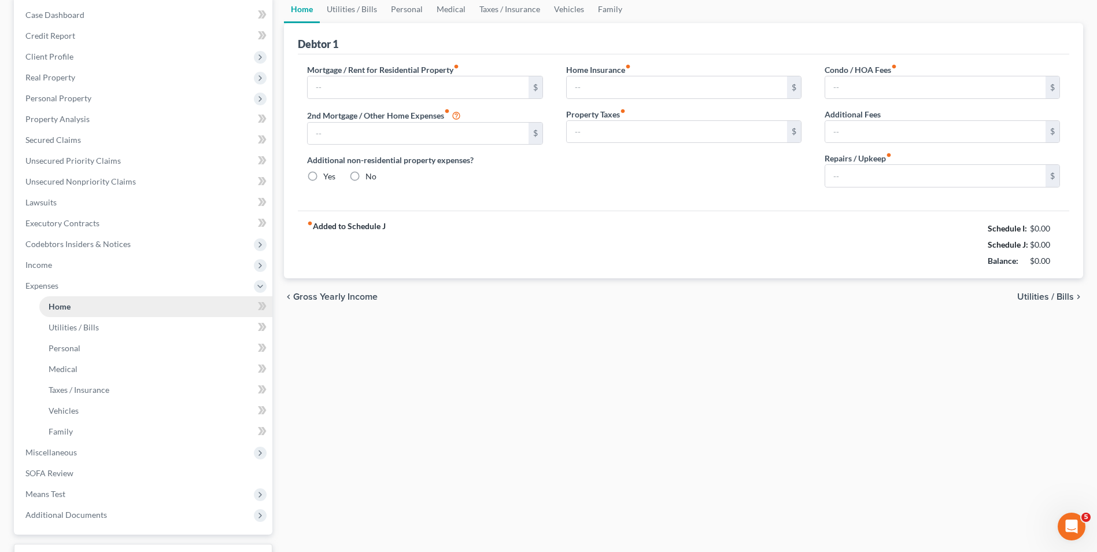
scroll to position [59, 0]
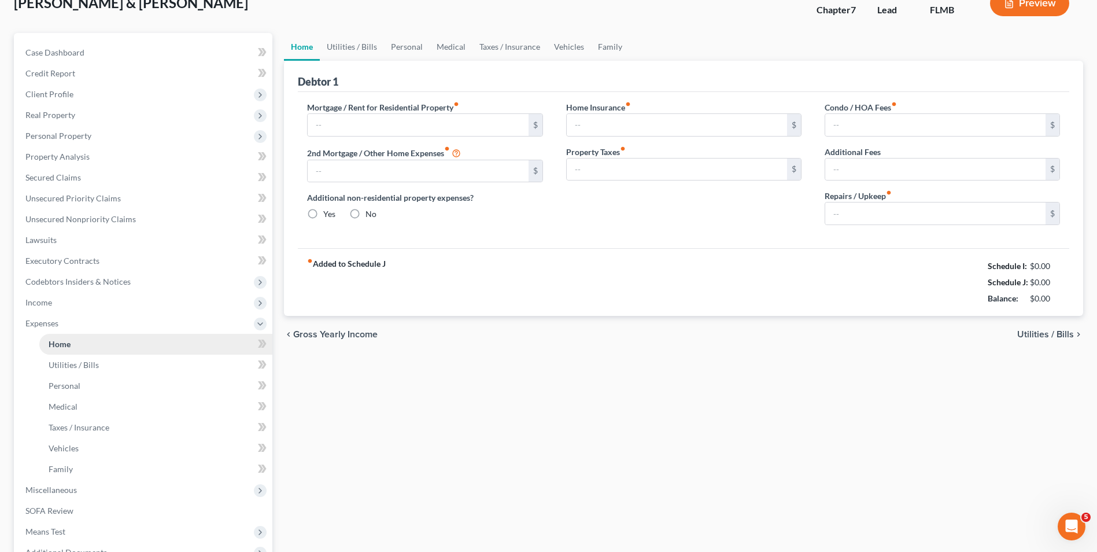
type input "2,917.86"
type input "0.00"
radio input "true"
type input "0.00"
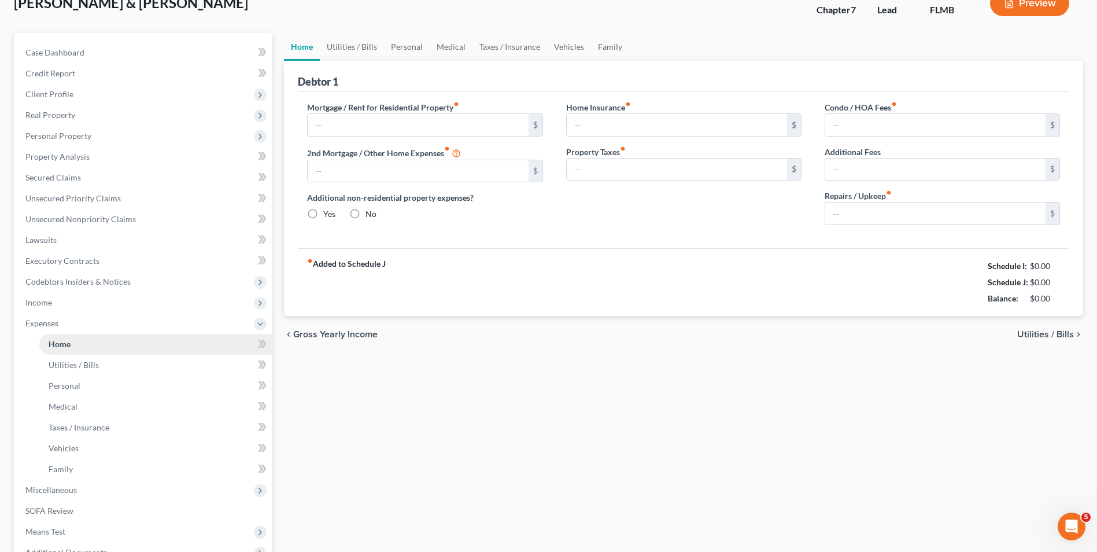
type input "46.00"
type input "0.00"
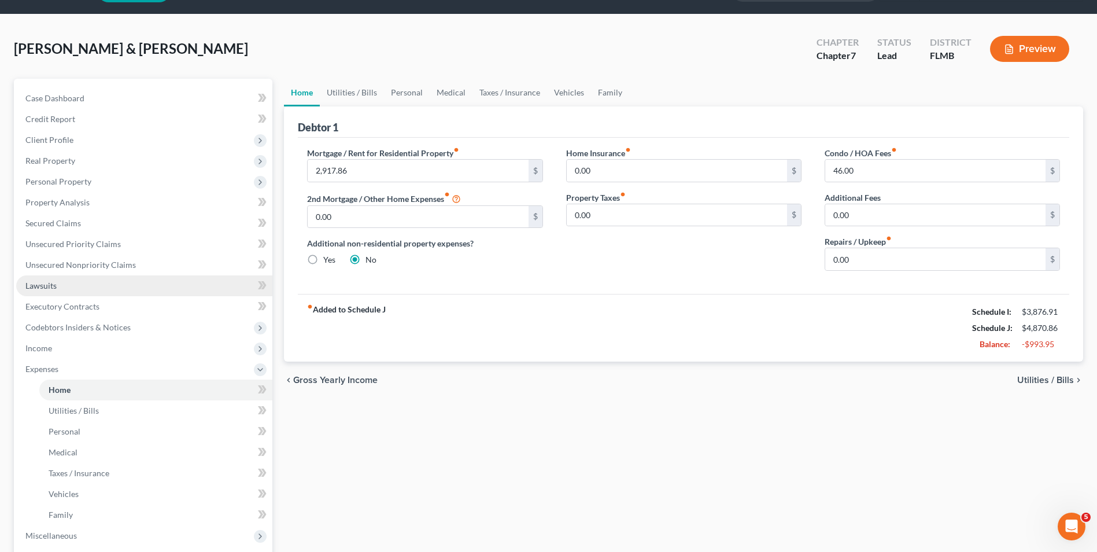
scroll to position [58, 0]
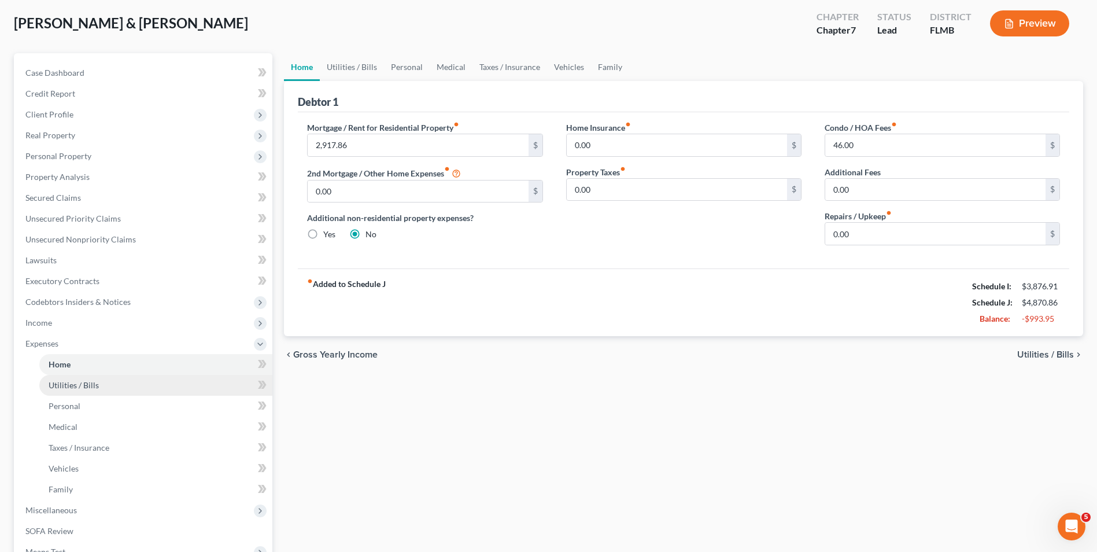
click at [90, 381] on span "Utilities / Bills" at bounding box center [74, 385] width 50 height 10
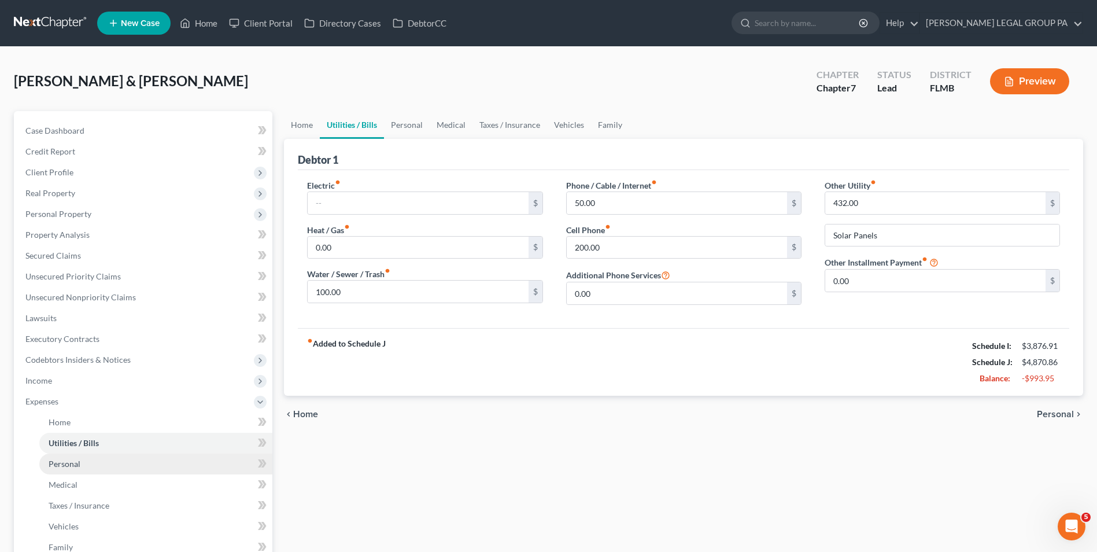
click at [103, 461] on link "Personal" at bounding box center [155, 463] width 233 height 21
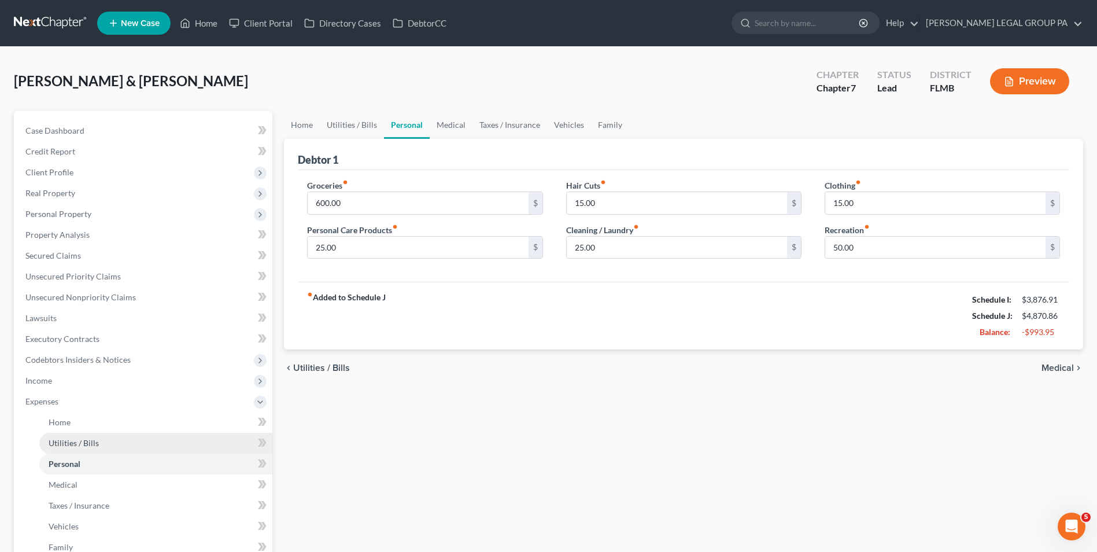
scroll to position [58, 0]
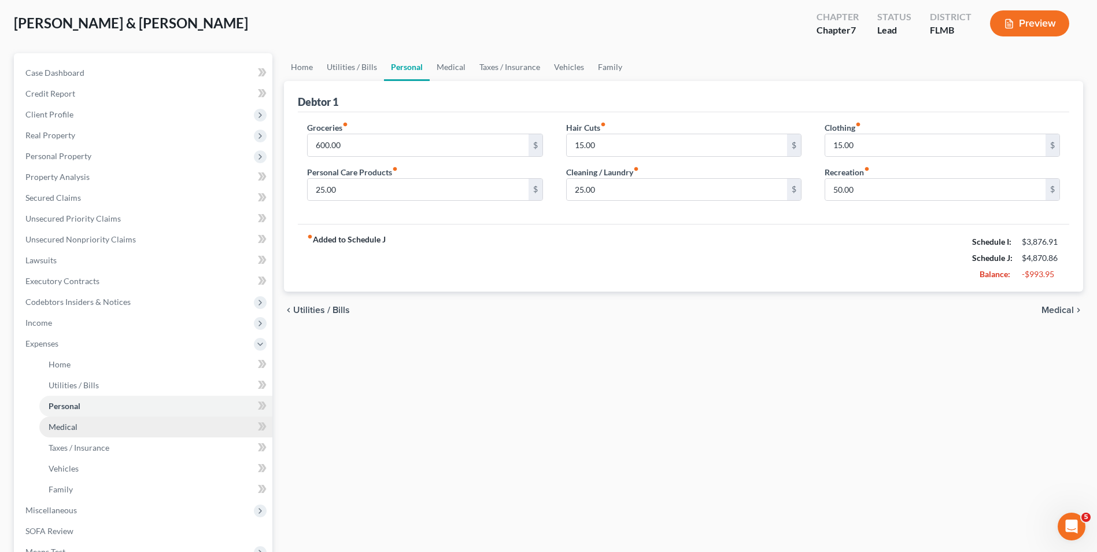
click at [102, 431] on link "Medical" at bounding box center [155, 426] width 233 height 21
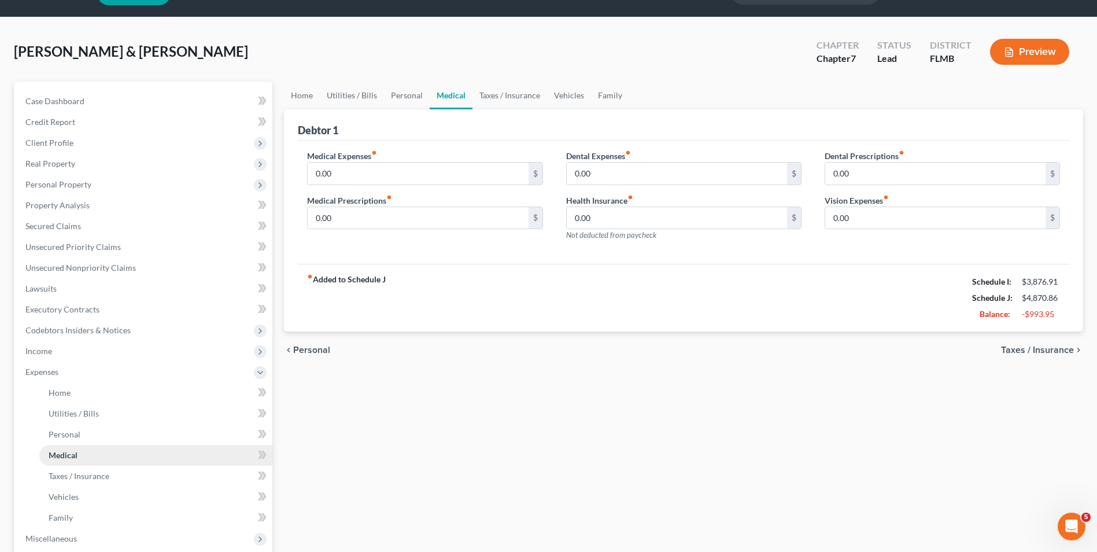
scroll to position [58, 0]
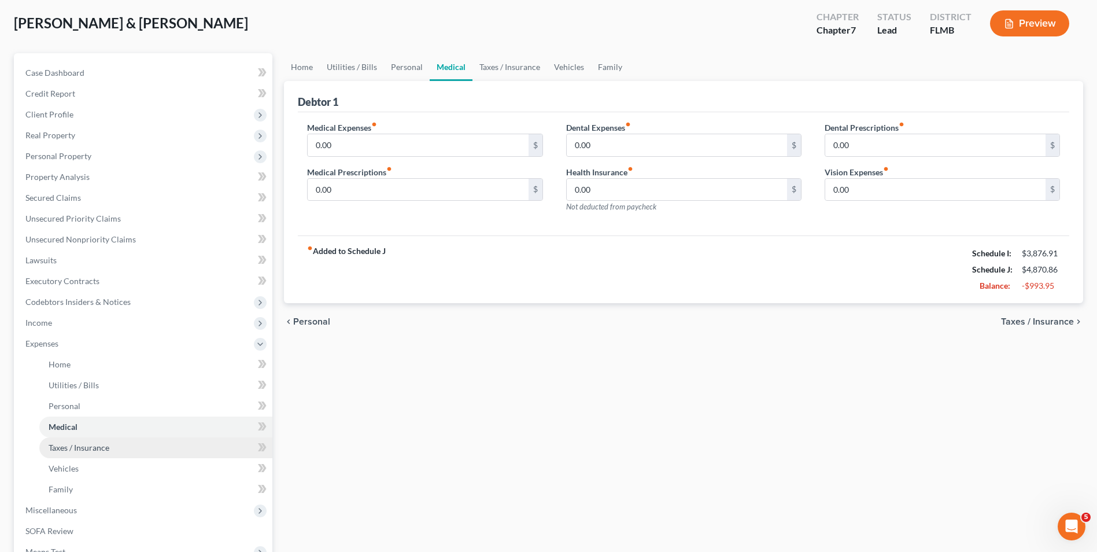
click at [94, 448] on span "Taxes / Insurance" at bounding box center [79, 447] width 61 height 10
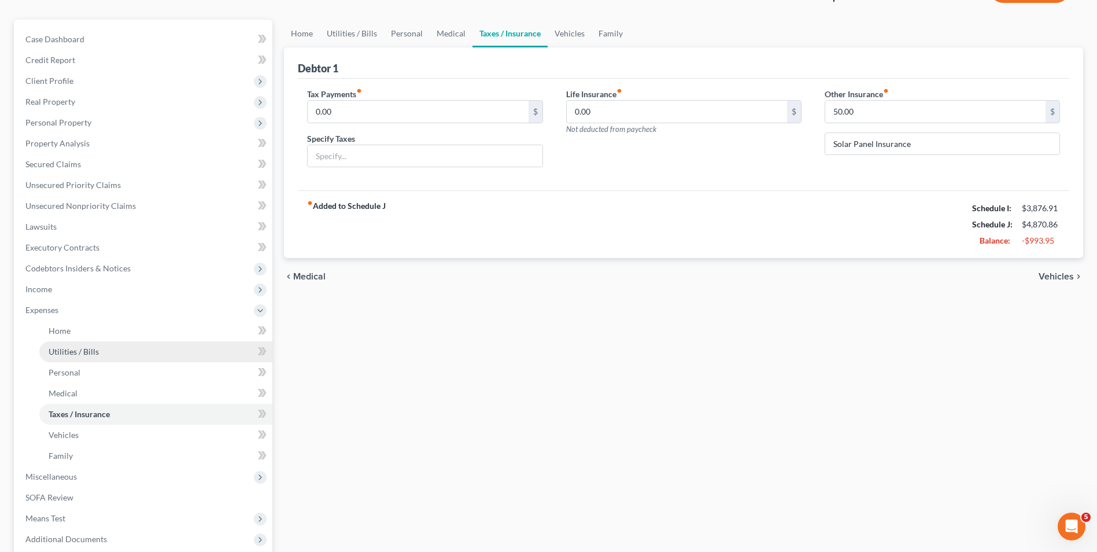
scroll to position [116, 0]
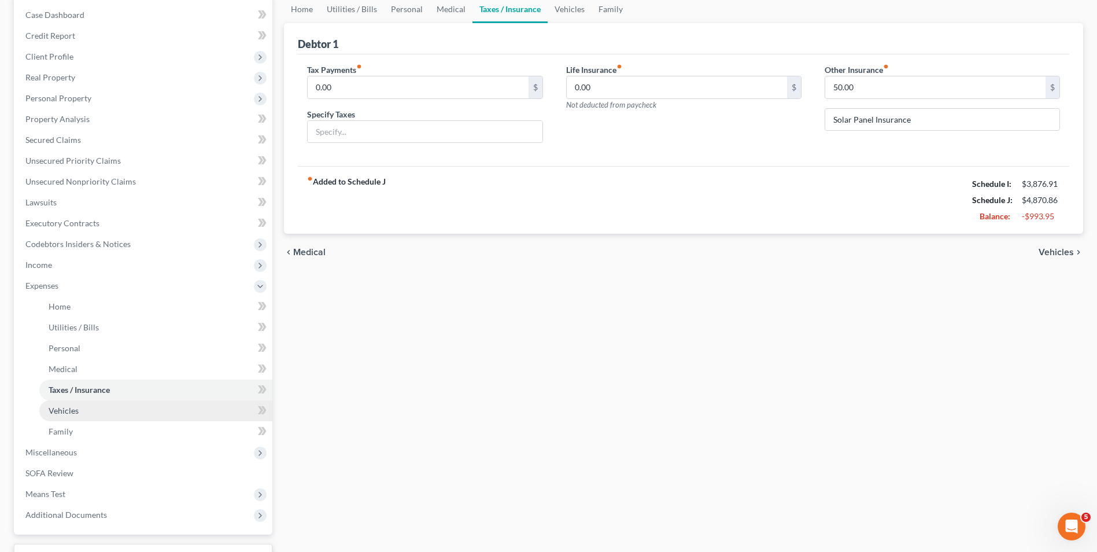
click at [83, 417] on link "Vehicles" at bounding box center [155, 410] width 233 height 21
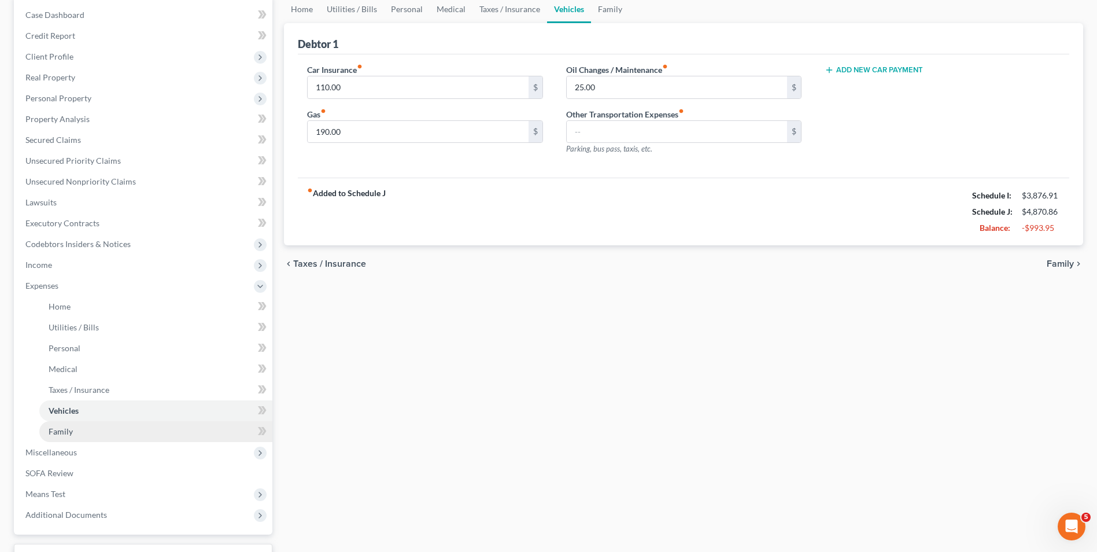
click at [74, 430] on link "Family" at bounding box center [155, 431] width 233 height 21
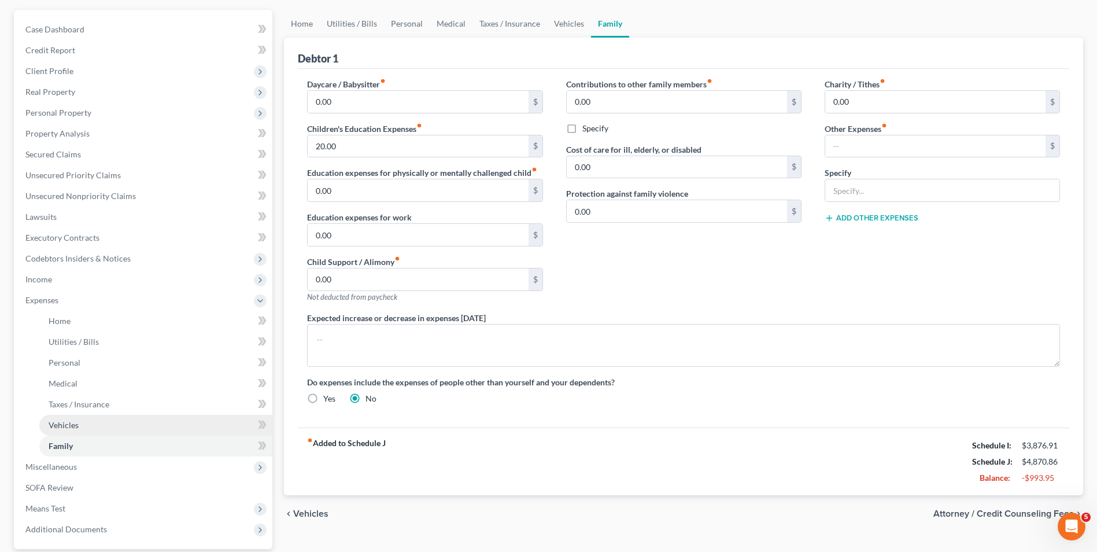
scroll to position [116, 0]
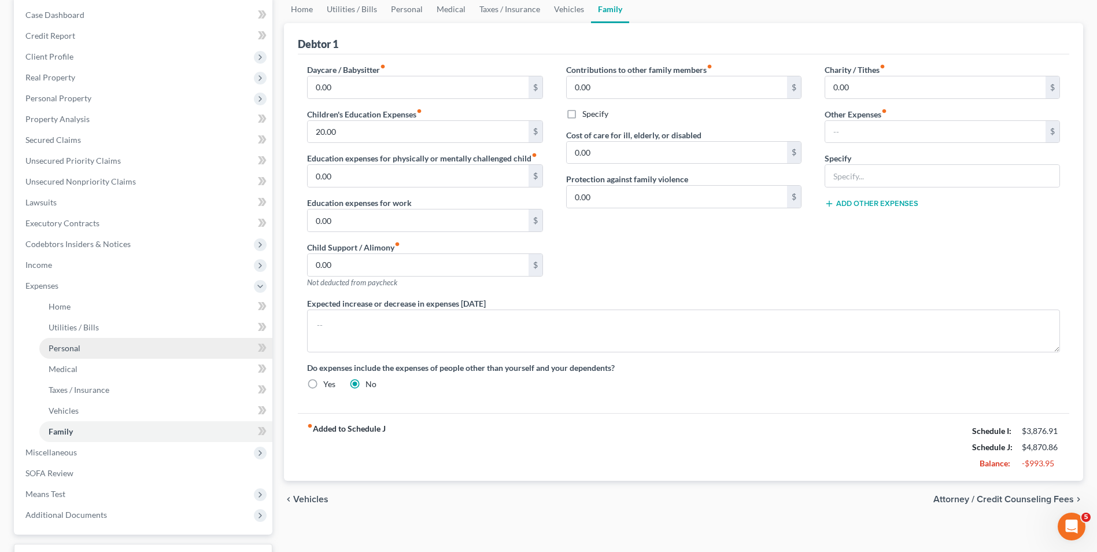
click at [84, 351] on link "Personal" at bounding box center [155, 348] width 233 height 21
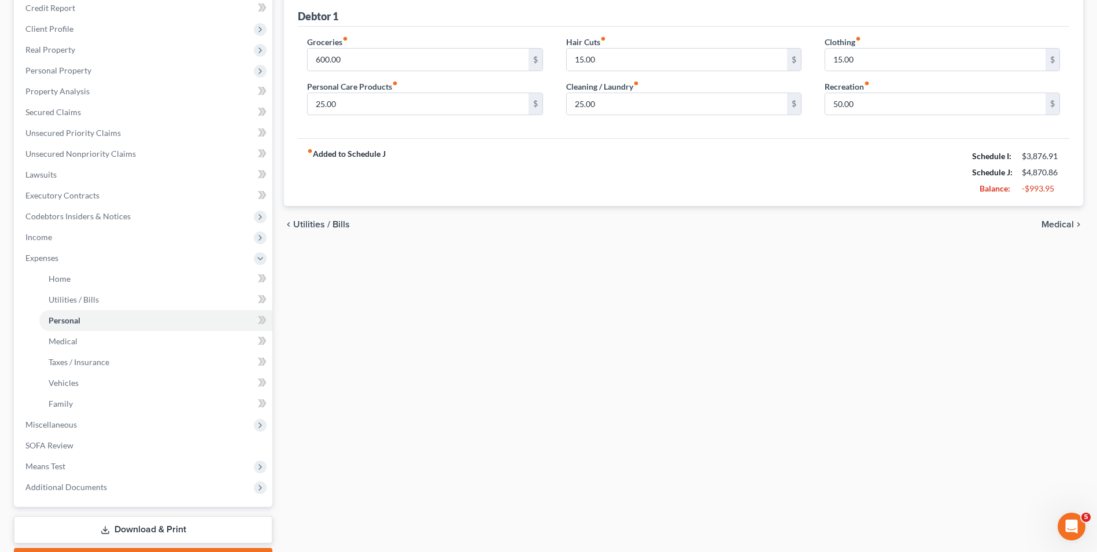
scroll to position [173, 0]
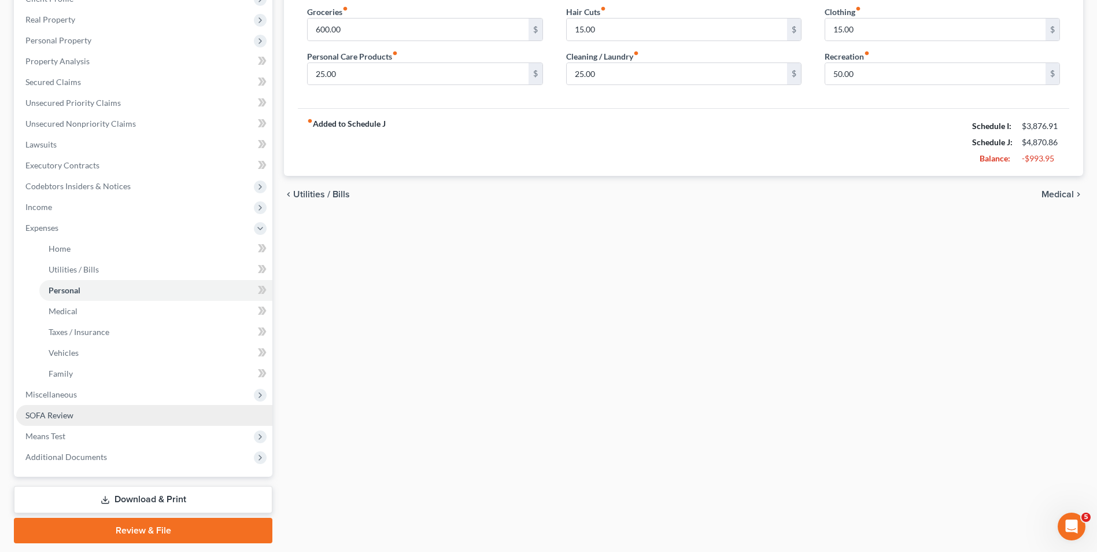
click at [116, 420] on link "SOFA Review" at bounding box center [144, 415] width 256 height 21
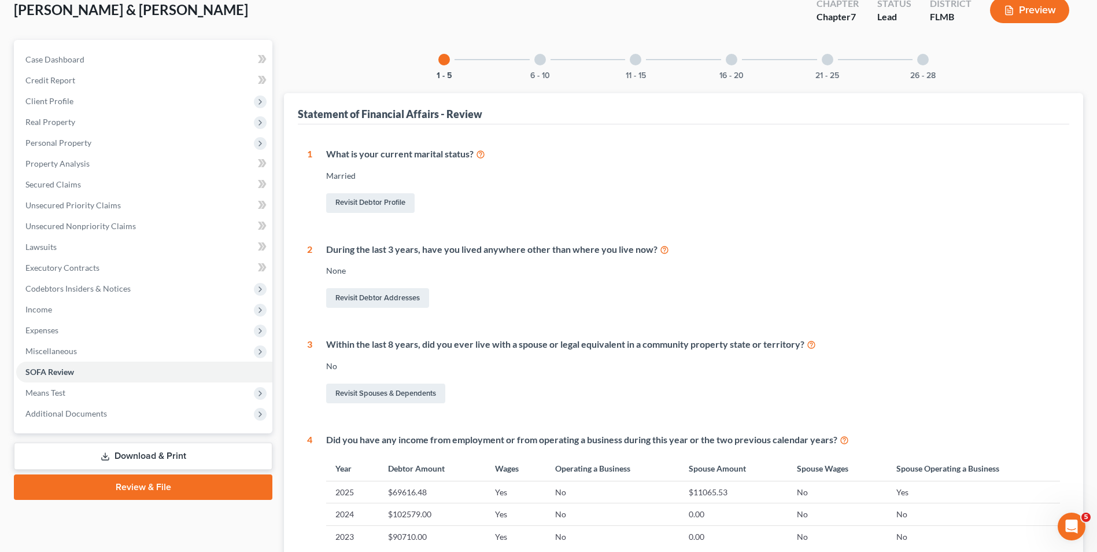
scroll to position [173, 0]
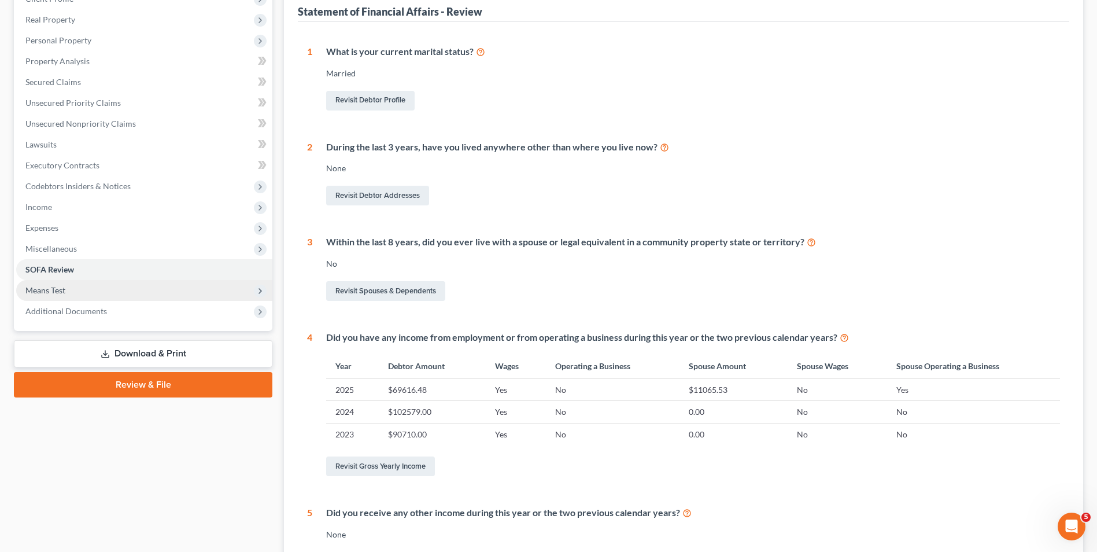
click at [63, 297] on span "Means Test" at bounding box center [144, 290] width 256 height 21
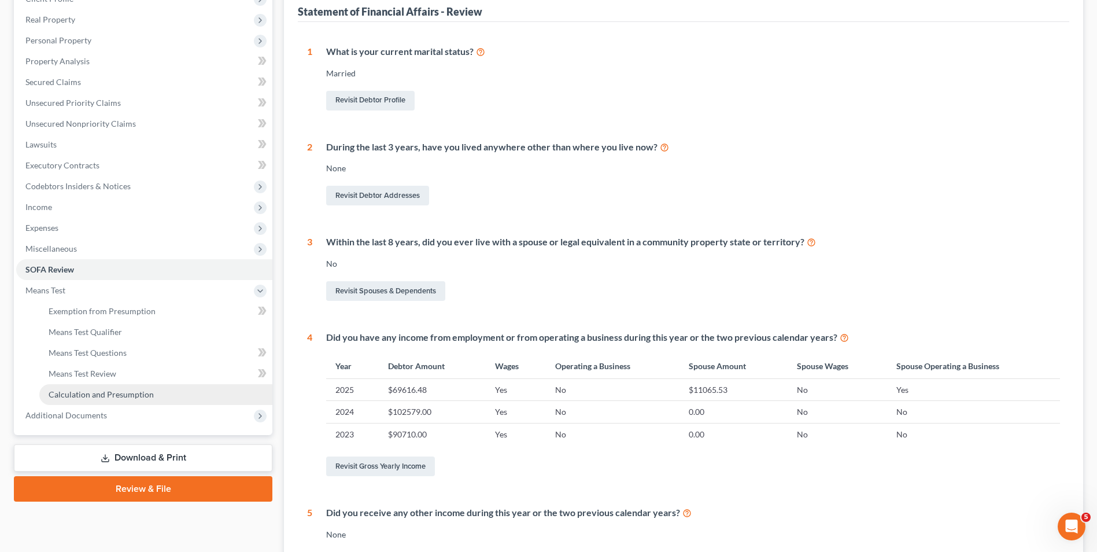
click at [119, 387] on link "Calculation and Presumption" at bounding box center [155, 394] width 233 height 21
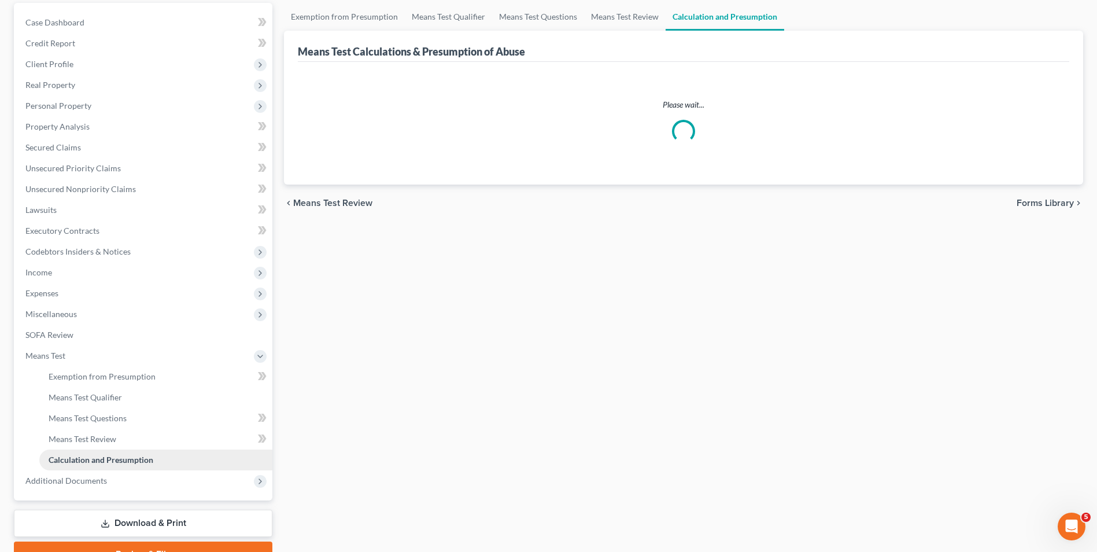
scroll to position [116, 0]
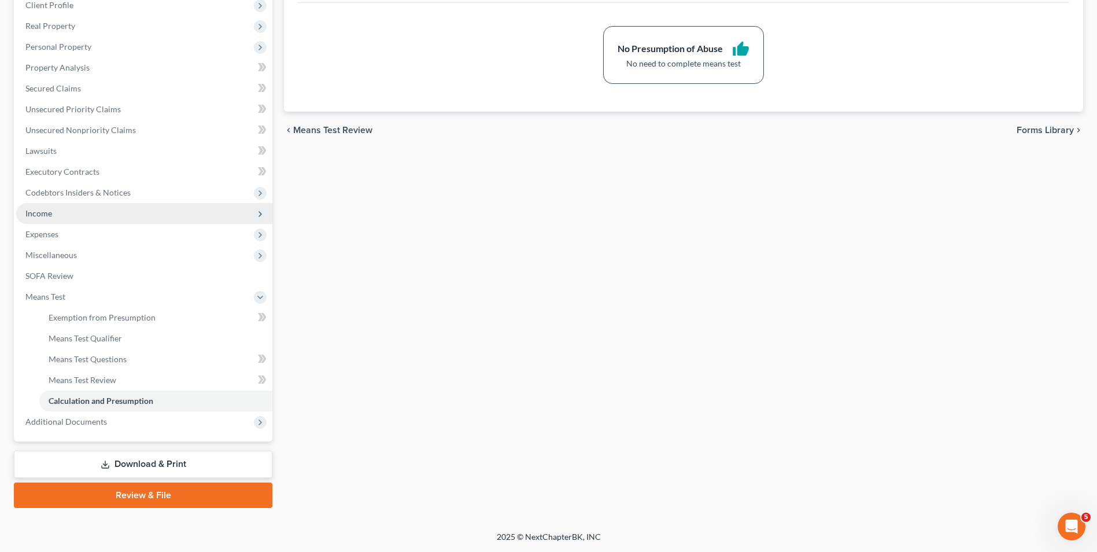
click at [86, 219] on span "Income" at bounding box center [144, 213] width 256 height 21
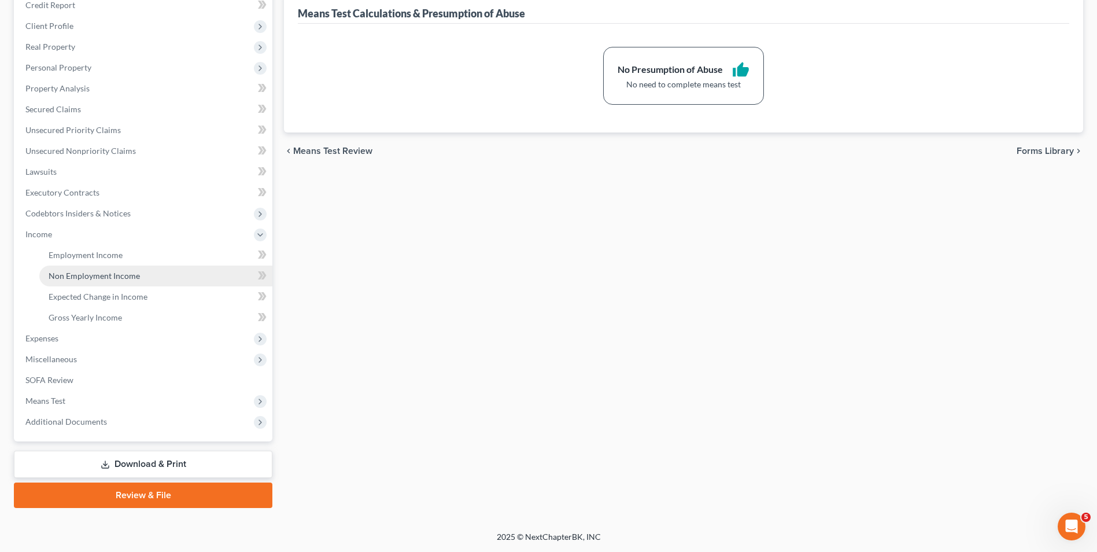
scroll to position [146, 0]
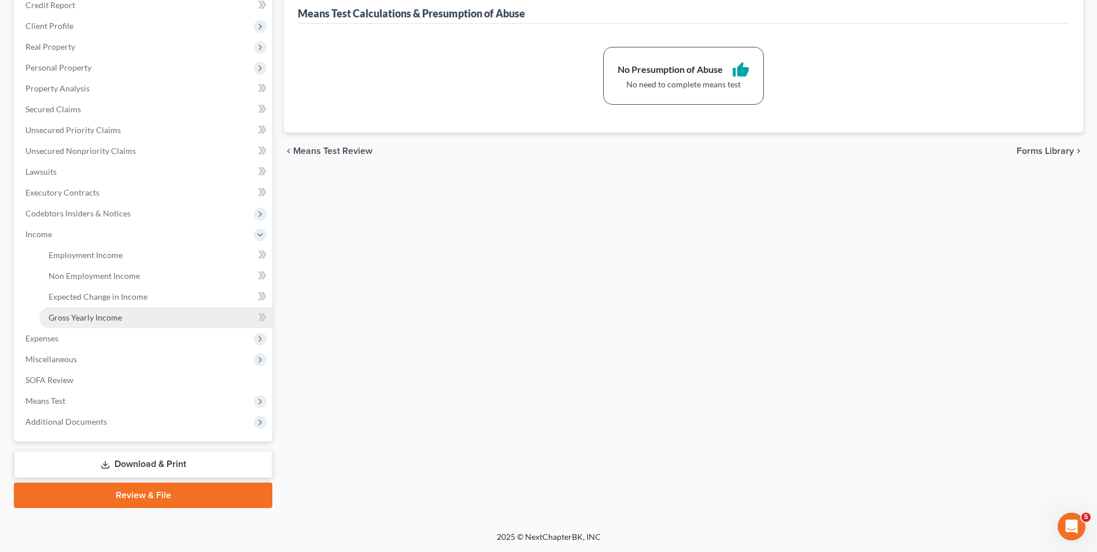
click at [110, 309] on link "Gross Yearly Income" at bounding box center [155, 317] width 233 height 21
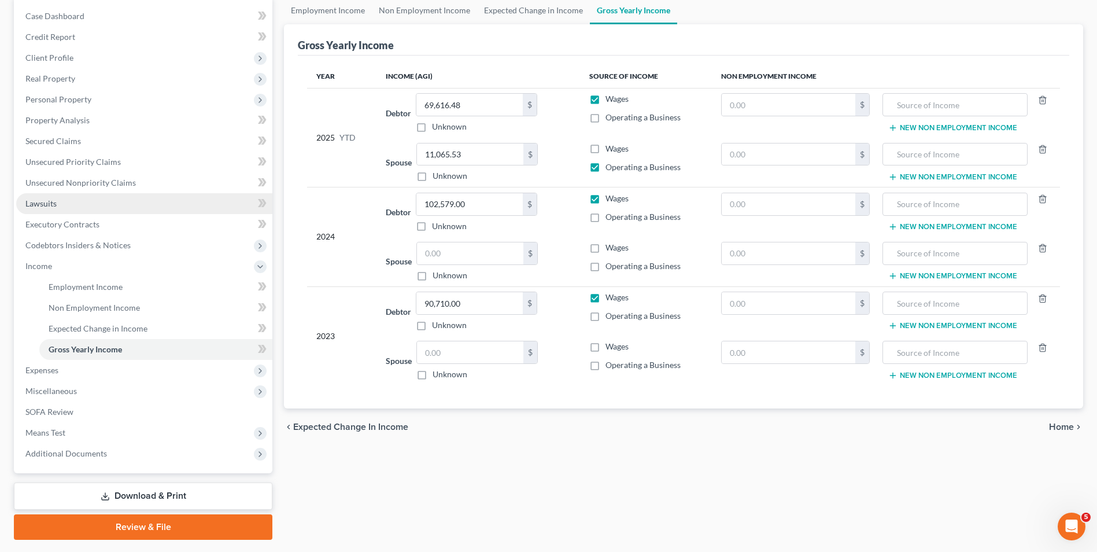
scroll to position [116, 0]
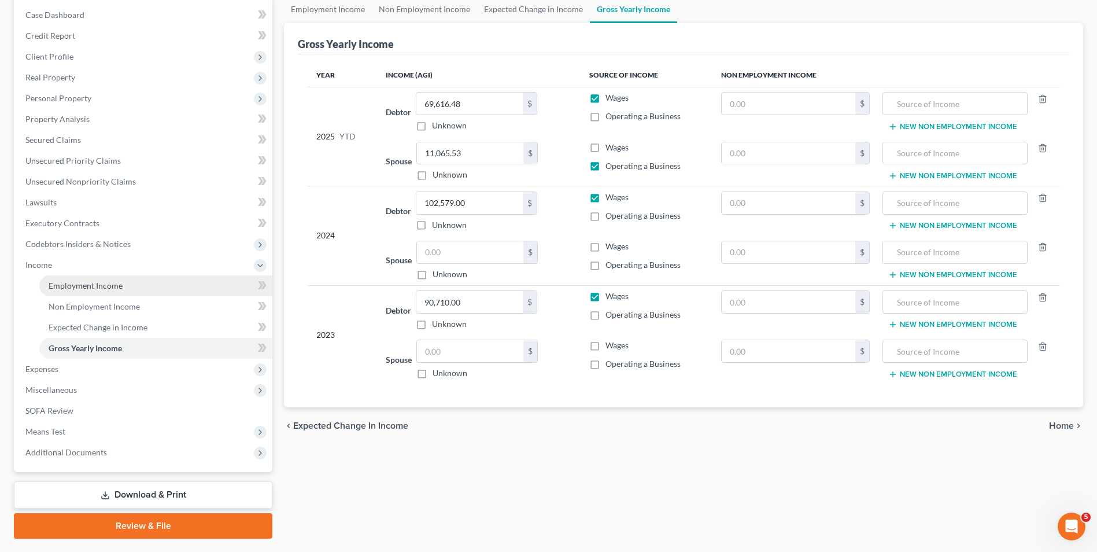
click at [106, 290] on link "Employment Income" at bounding box center [155, 285] width 233 height 21
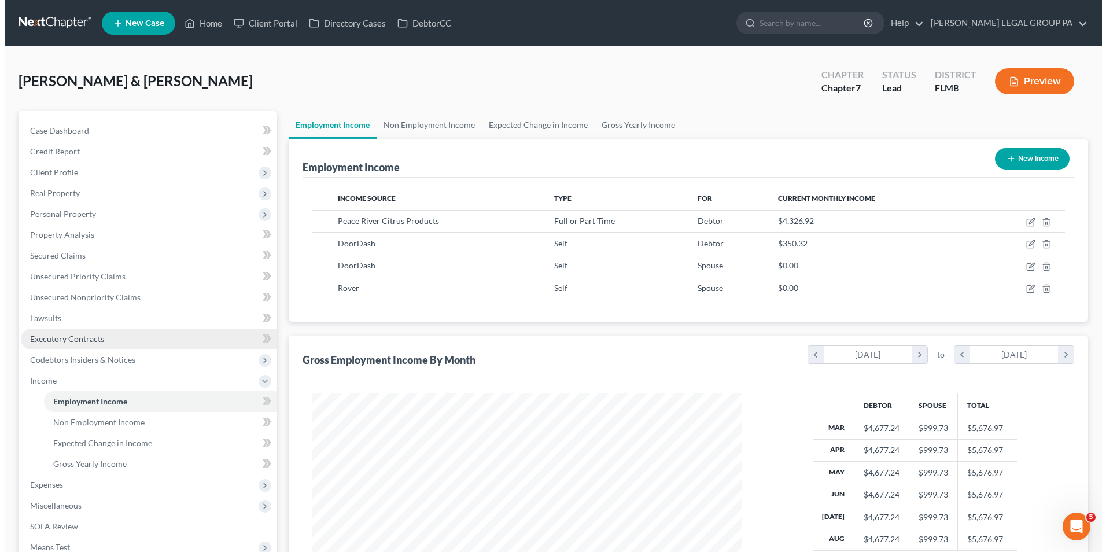
scroll to position [215, 452]
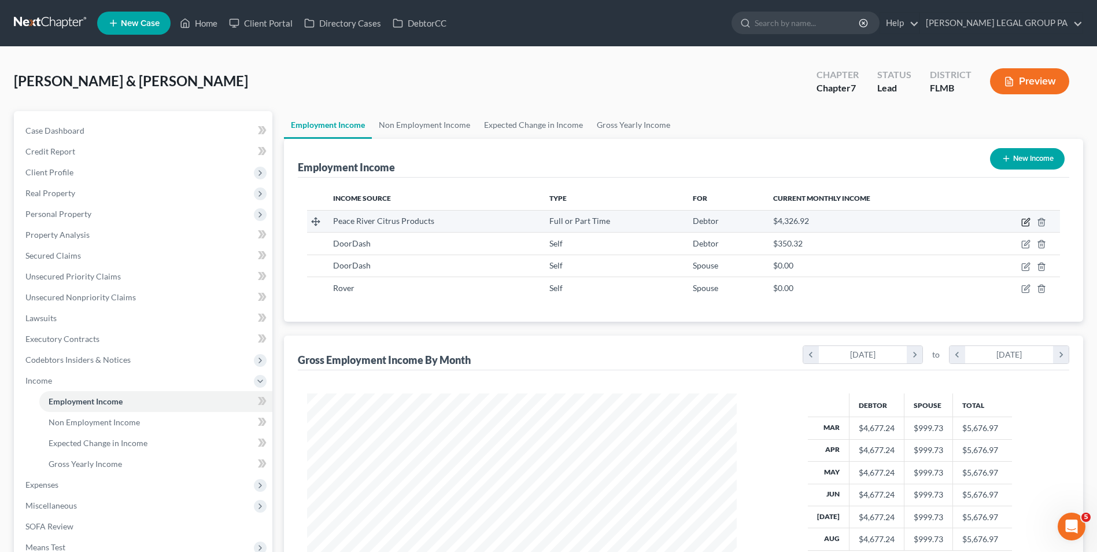
click at [1026, 220] on icon "button" at bounding box center [1025, 221] width 9 height 9
select select "0"
select select "9"
select select "0"
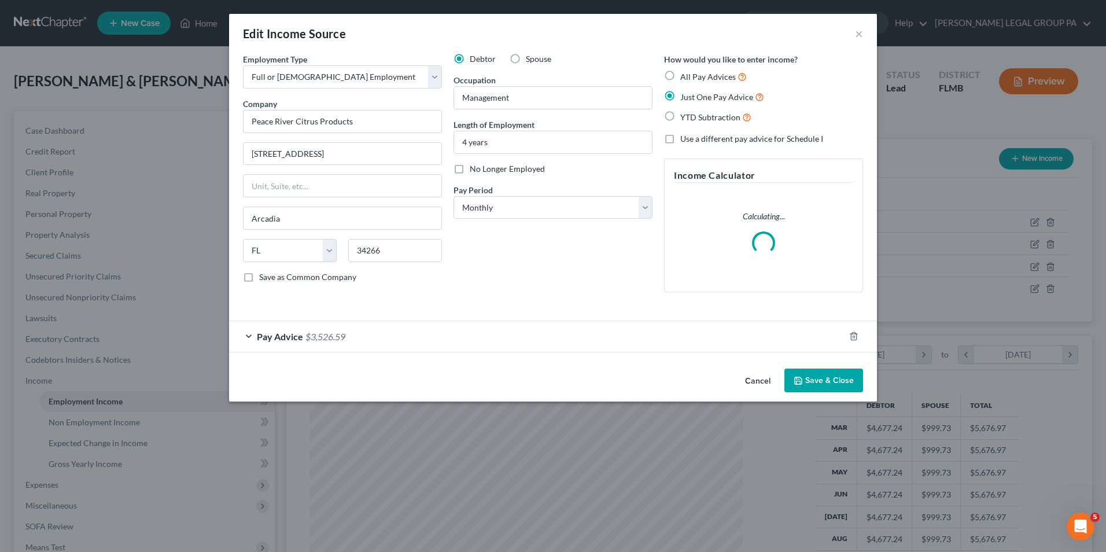
click at [354, 337] on div "Pay Advice $3,526.59" at bounding box center [536, 336] width 615 height 31
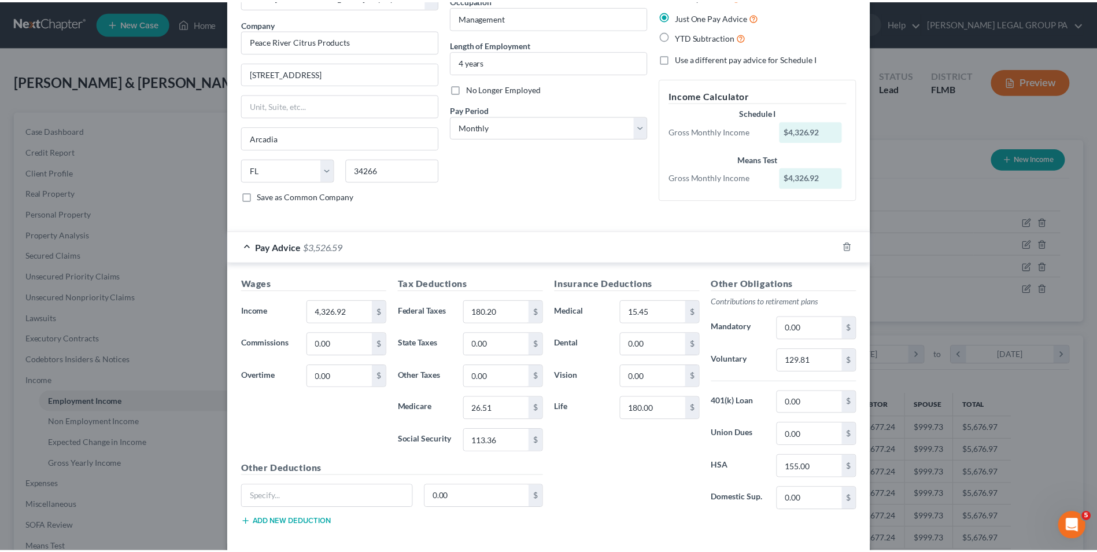
scroll to position [0, 0]
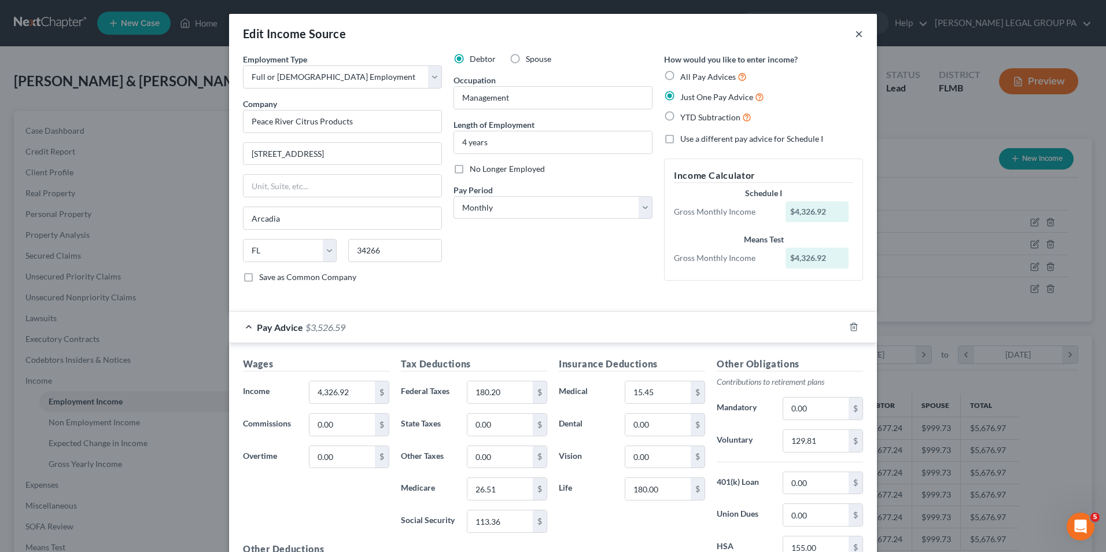
click at [855, 35] on button "×" at bounding box center [859, 34] width 8 height 14
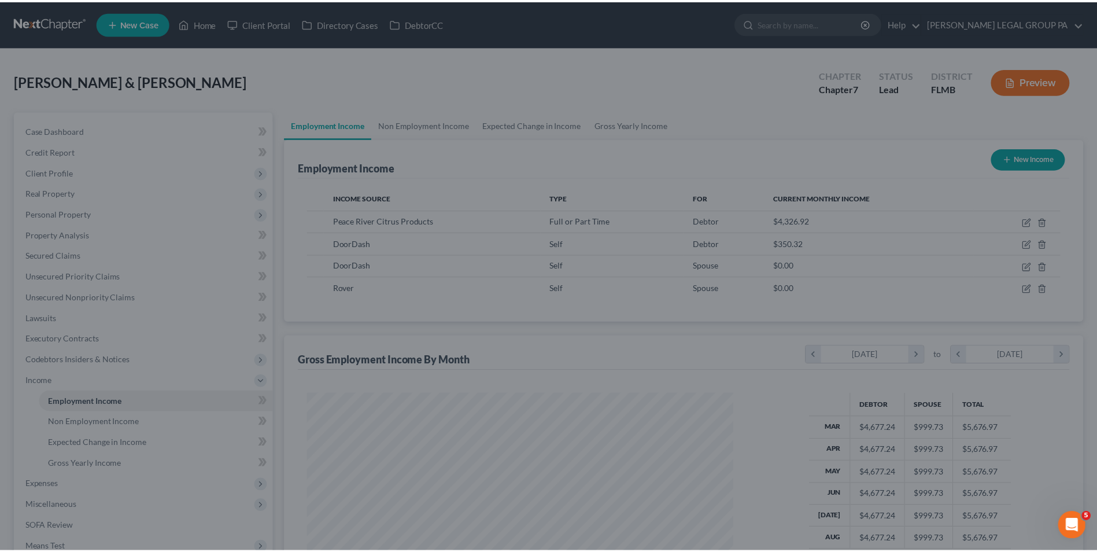
scroll to position [578065, 577827]
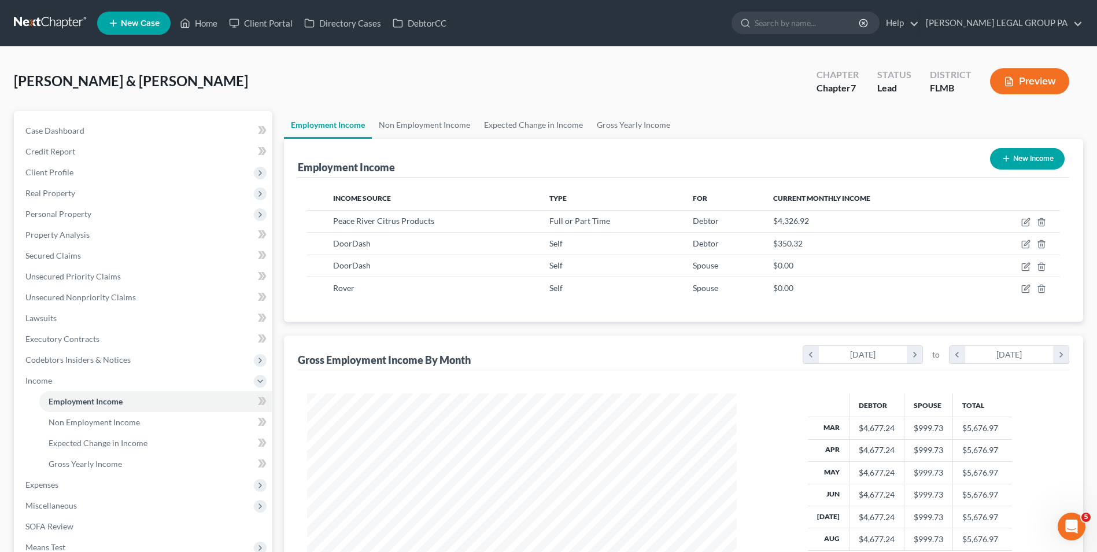
click at [40, 25] on link at bounding box center [51, 23] width 74 height 21
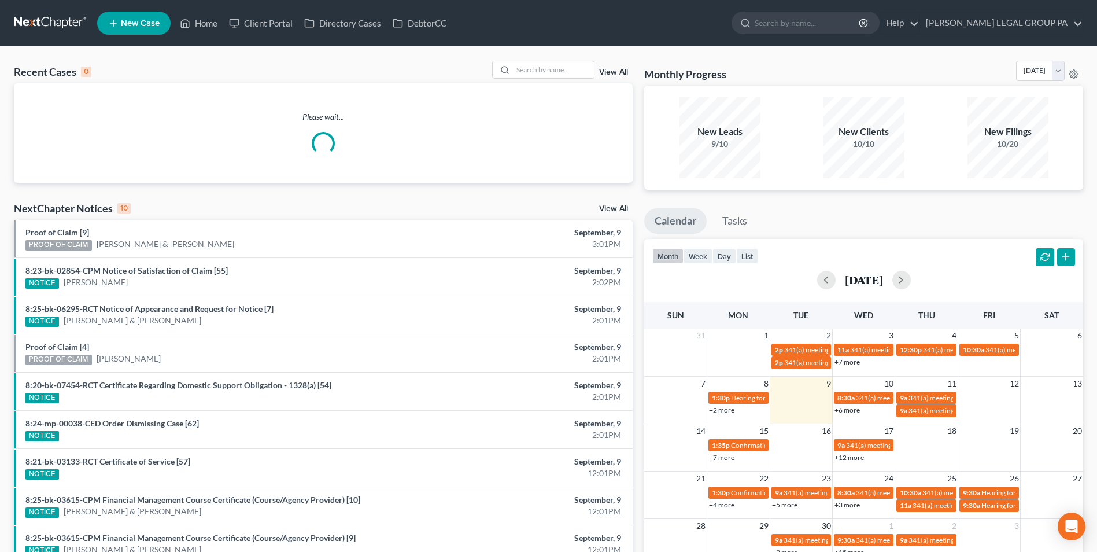
click at [516, 60] on div "Recent Cases 0 View All Please wait... NextChapter Notices 10 View All Proof of…" at bounding box center [548, 347] width 1097 height 600
click at [540, 73] on input "search" at bounding box center [553, 69] width 81 height 17
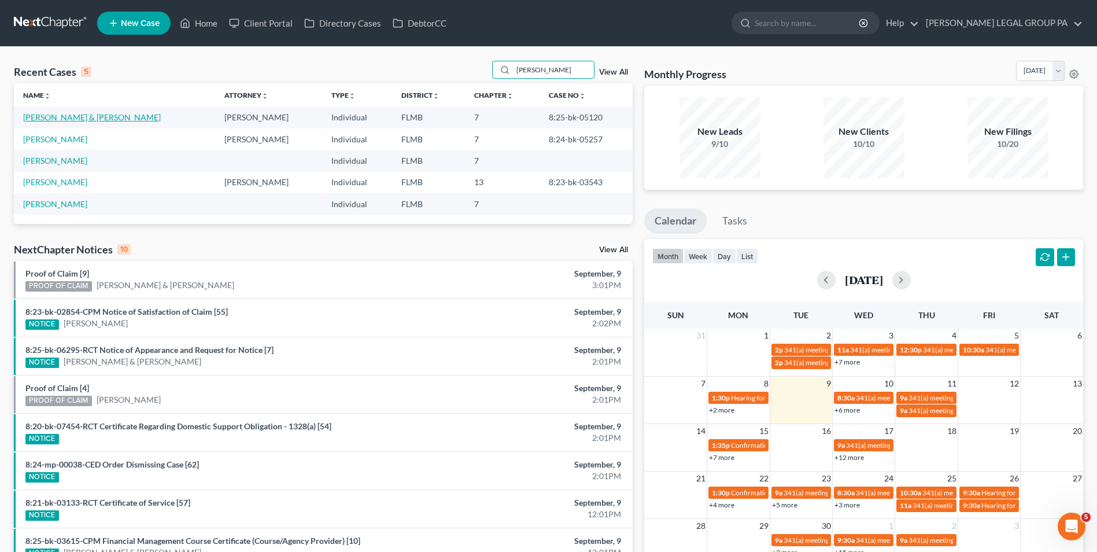
type input "wright"
click at [94, 117] on link "Wright, Edward & Lisa" at bounding box center [92, 117] width 138 height 10
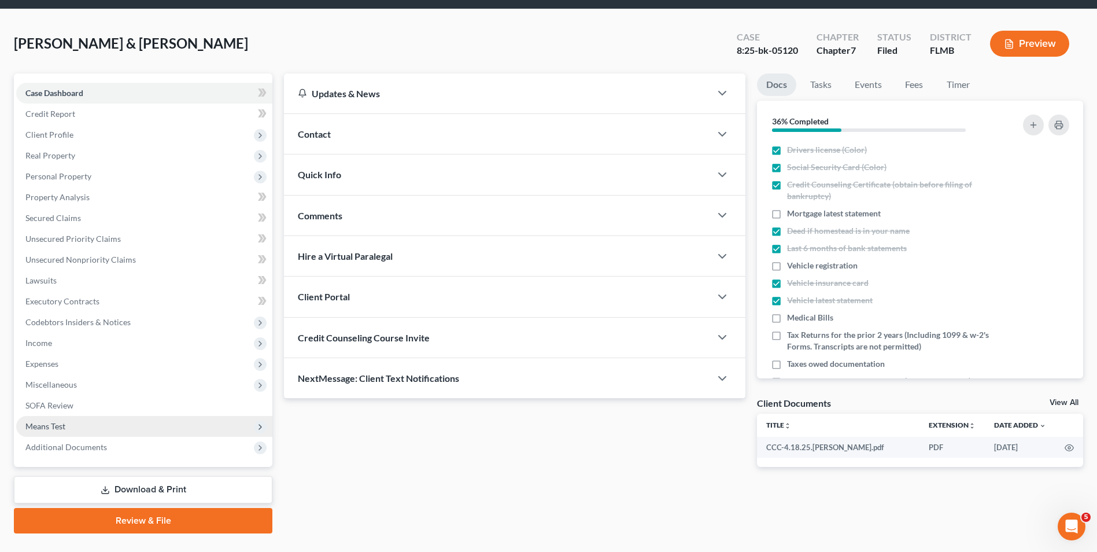
scroll to position [58, 0]
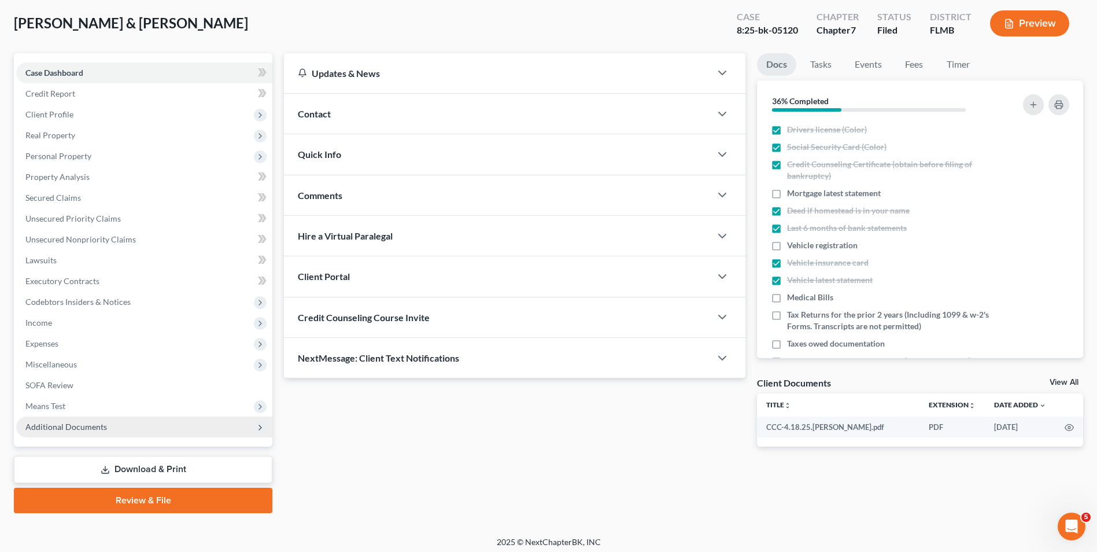
click at [92, 425] on span "Additional Documents" at bounding box center [66, 427] width 82 height 10
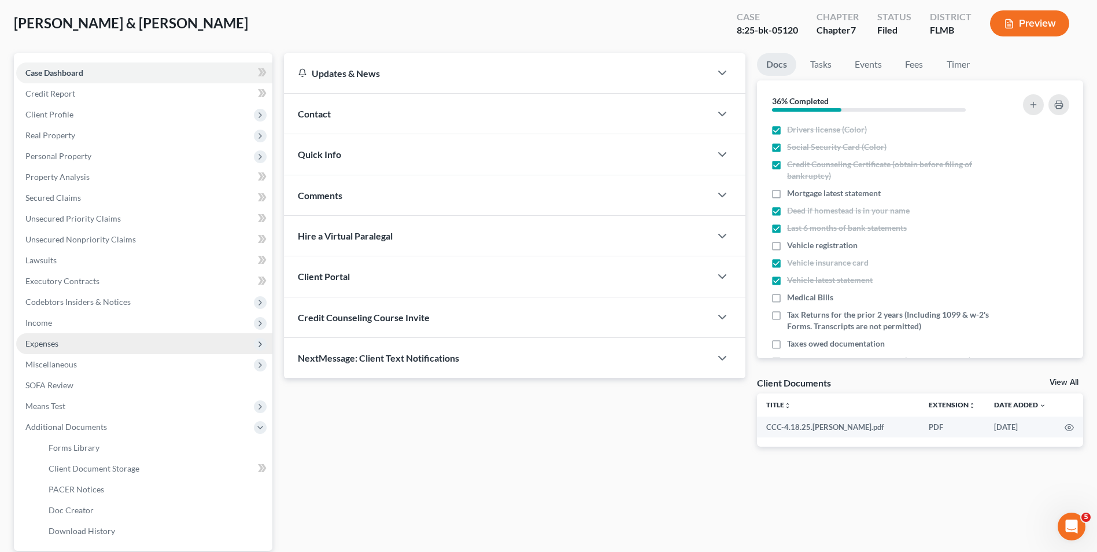
click at [91, 352] on span "Expenses" at bounding box center [144, 343] width 256 height 21
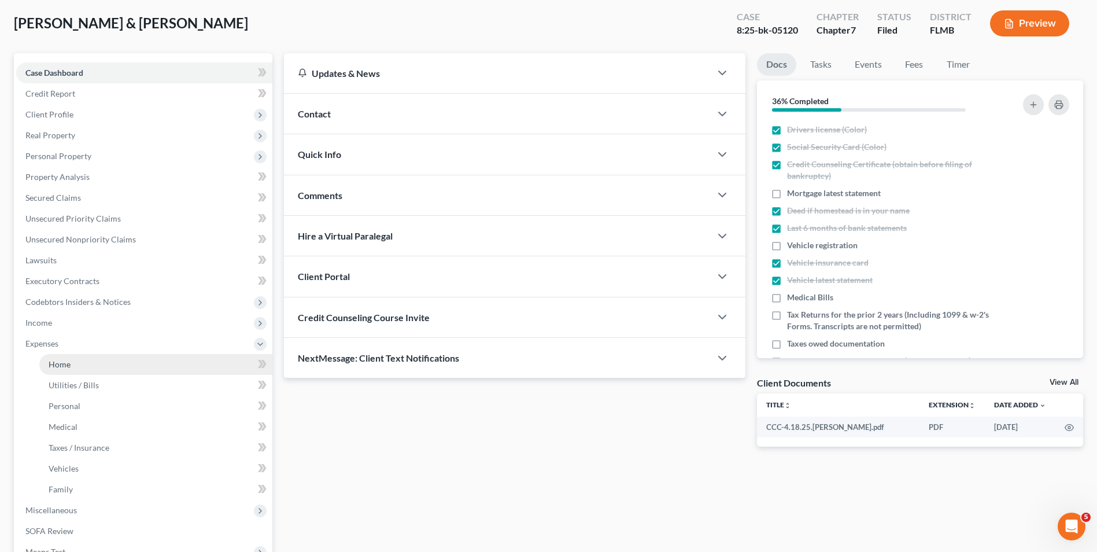
click at [91, 371] on link "Home" at bounding box center [155, 364] width 233 height 21
